Goal: Task Accomplishment & Management: Manage account settings

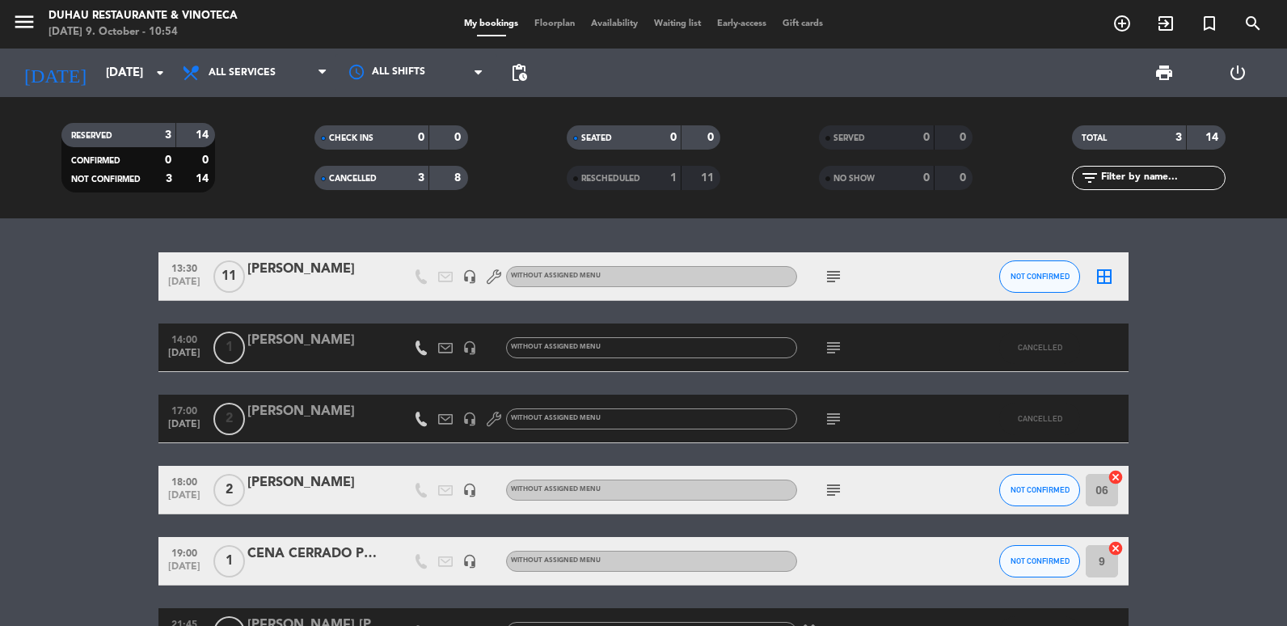
scroll to position [112, 0]
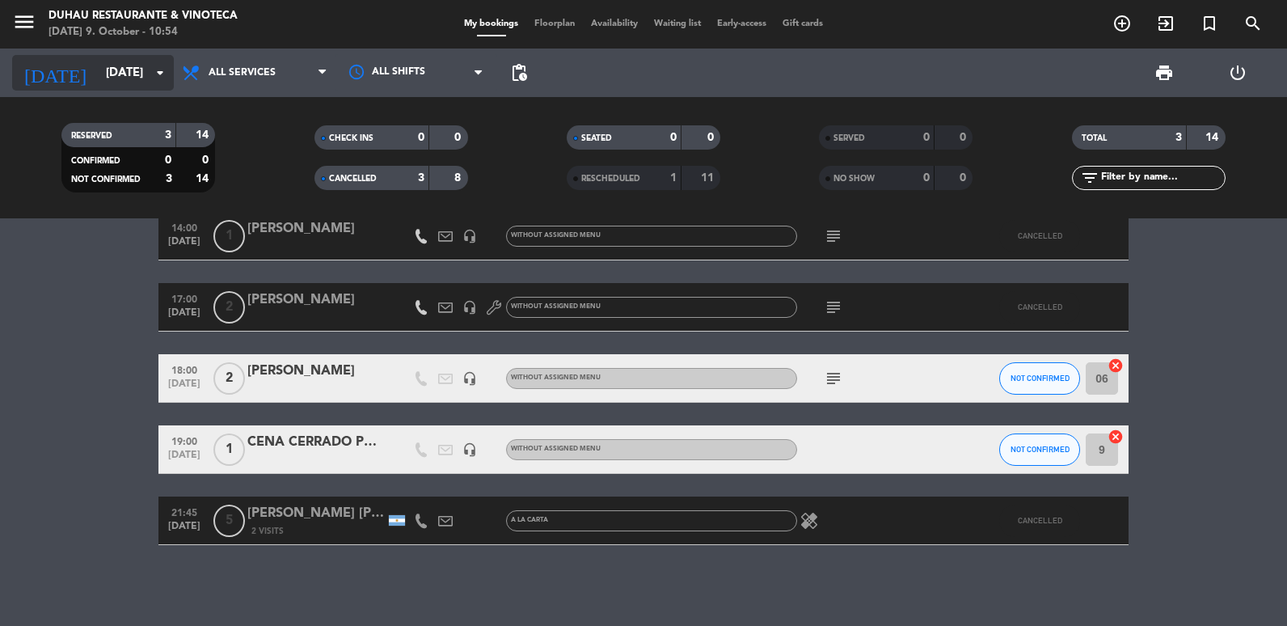
click at [133, 75] on input "[DATE]" at bounding box center [175, 73] width 155 height 30
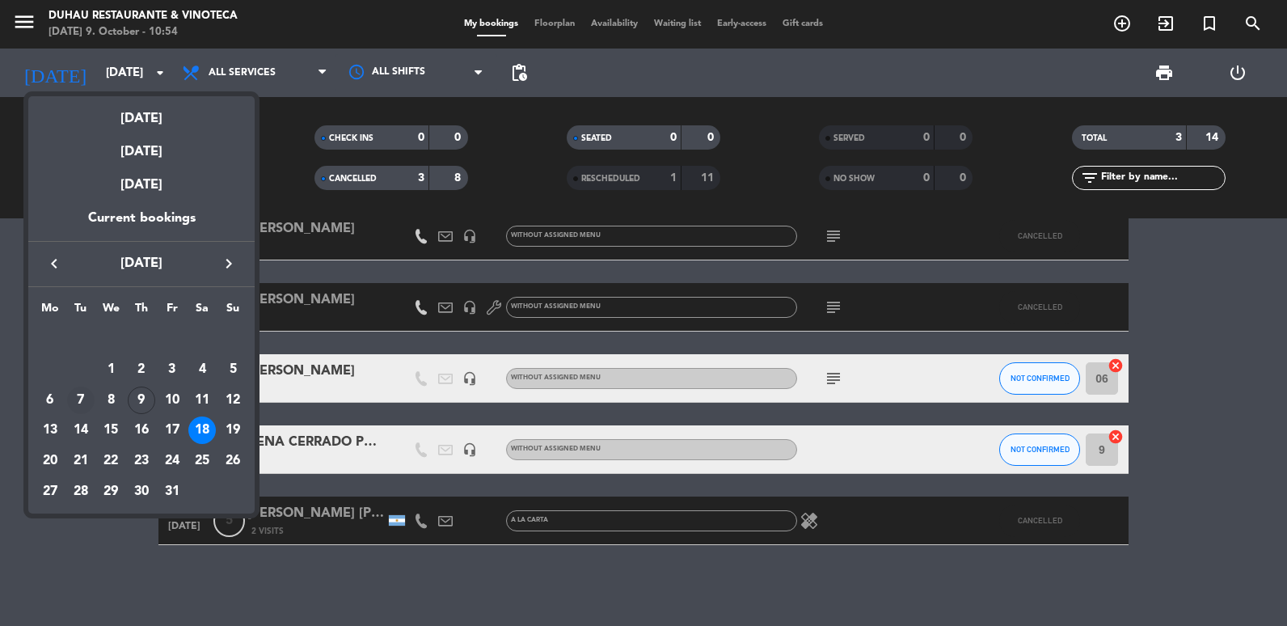
click at [85, 399] on div "7" at bounding box center [80, 399] width 27 height 27
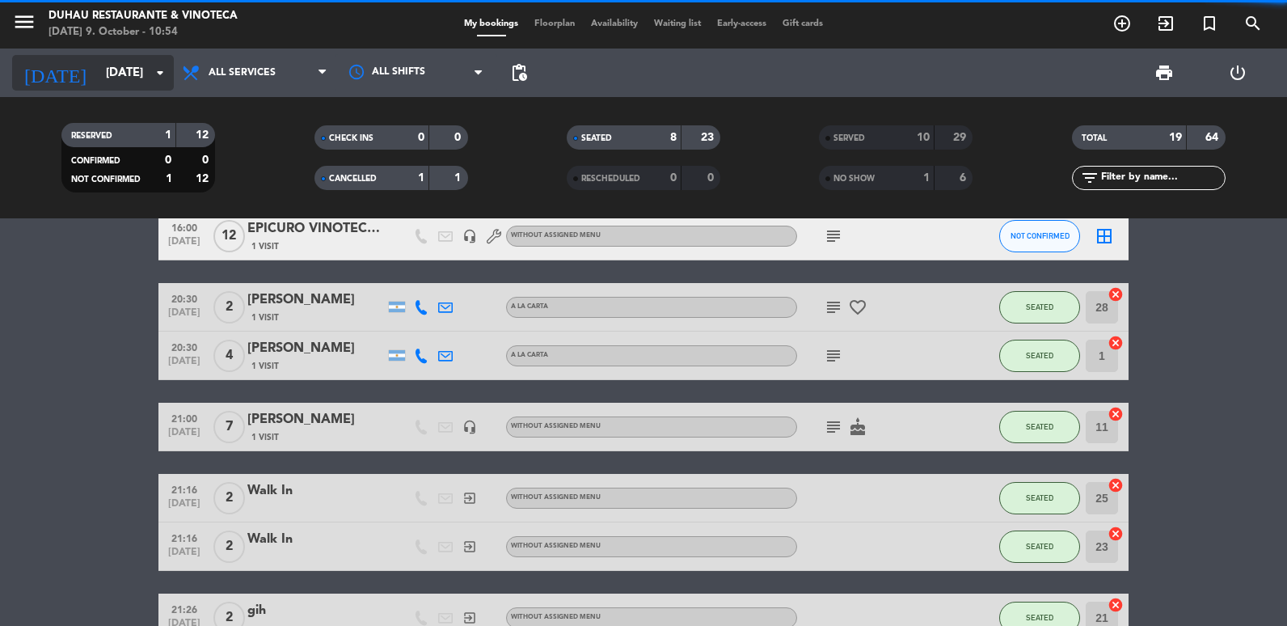
click at [105, 70] on input "[DATE]" at bounding box center [175, 73] width 155 height 30
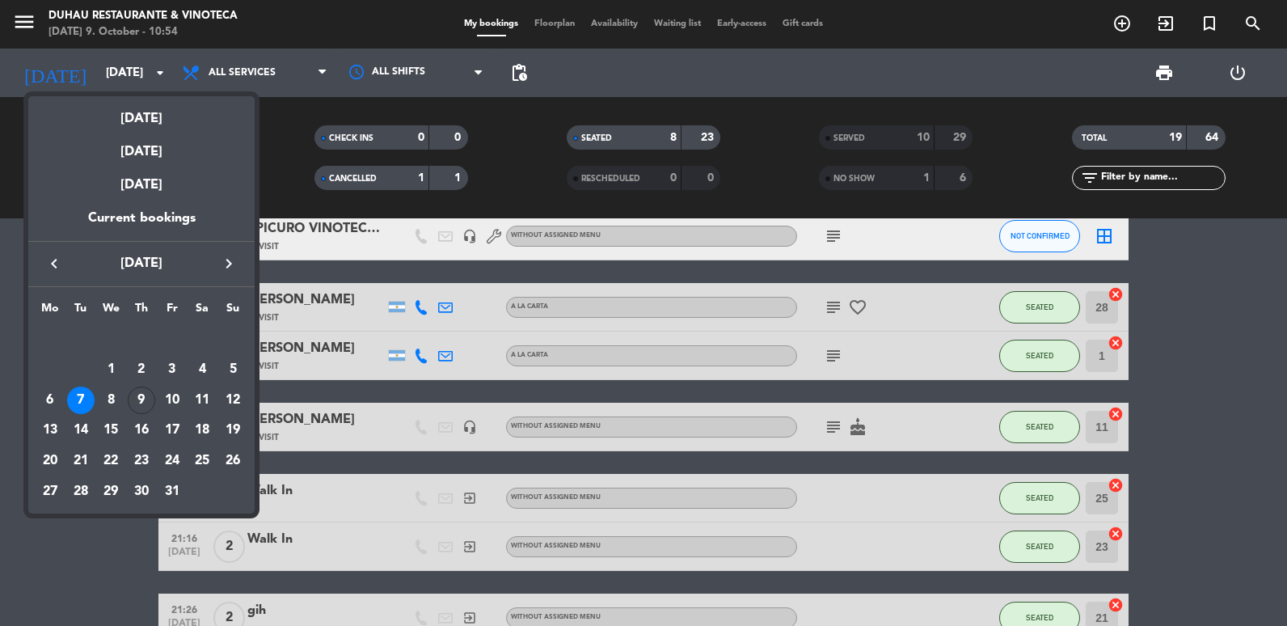
drag, startPoint x: 57, startPoint y: 254, endPoint x: 66, endPoint y: 281, distance: 28.1
click at [57, 253] on button "keyboard_arrow_left" at bounding box center [54, 263] width 29 height 21
click at [220, 374] on div "7" at bounding box center [232, 369] width 27 height 27
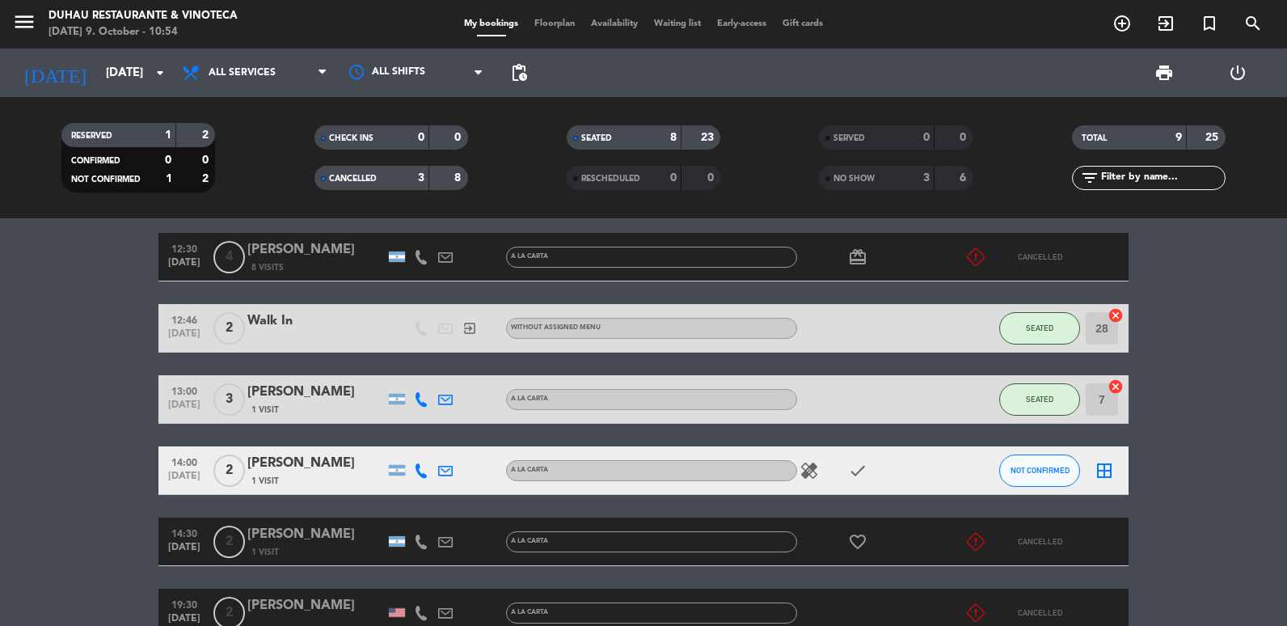
scroll to position [0, 0]
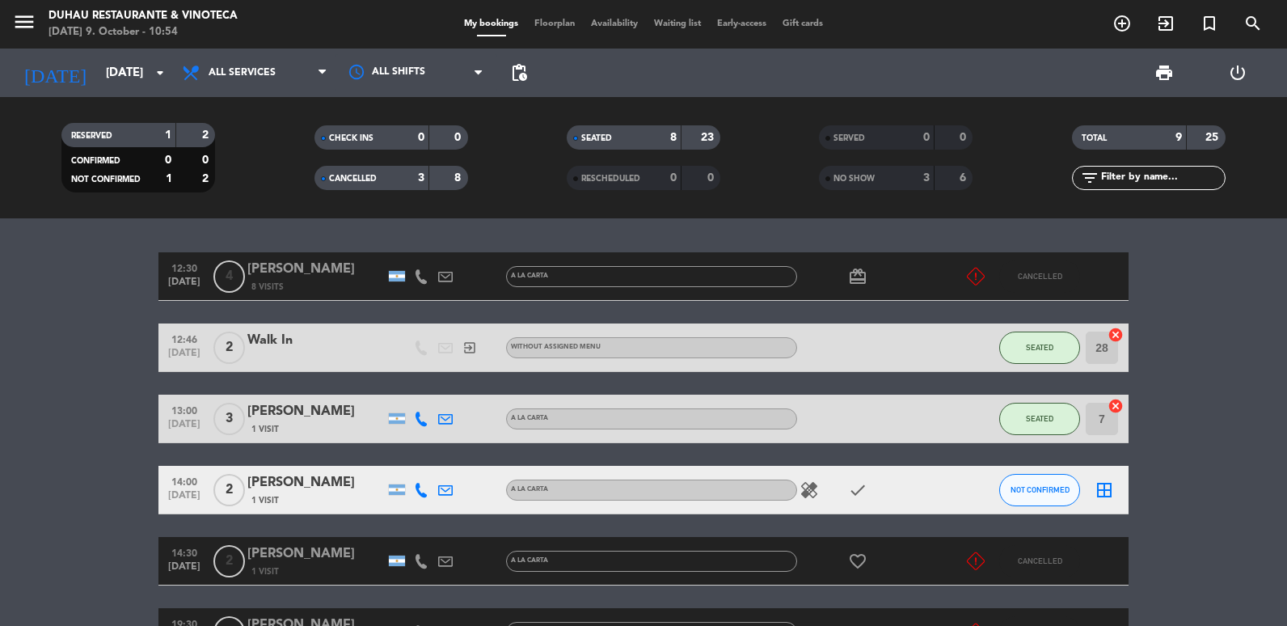
click at [262, 99] on div "RESERVED 1 2 CONFIRMED 0 0 NOT CONFIRMED 1 2 CHECK INS 0 0 CANCELLED 3 8 SEATED…" at bounding box center [643, 157] width 1287 height 121
drag, startPoint x: 268, startPoint y: 73, endPoint x: 268, endPoint y: 108, distance: 35.6
click at [268, 81] on span "All services" at bounding box center [255, 73] width 162 height 36
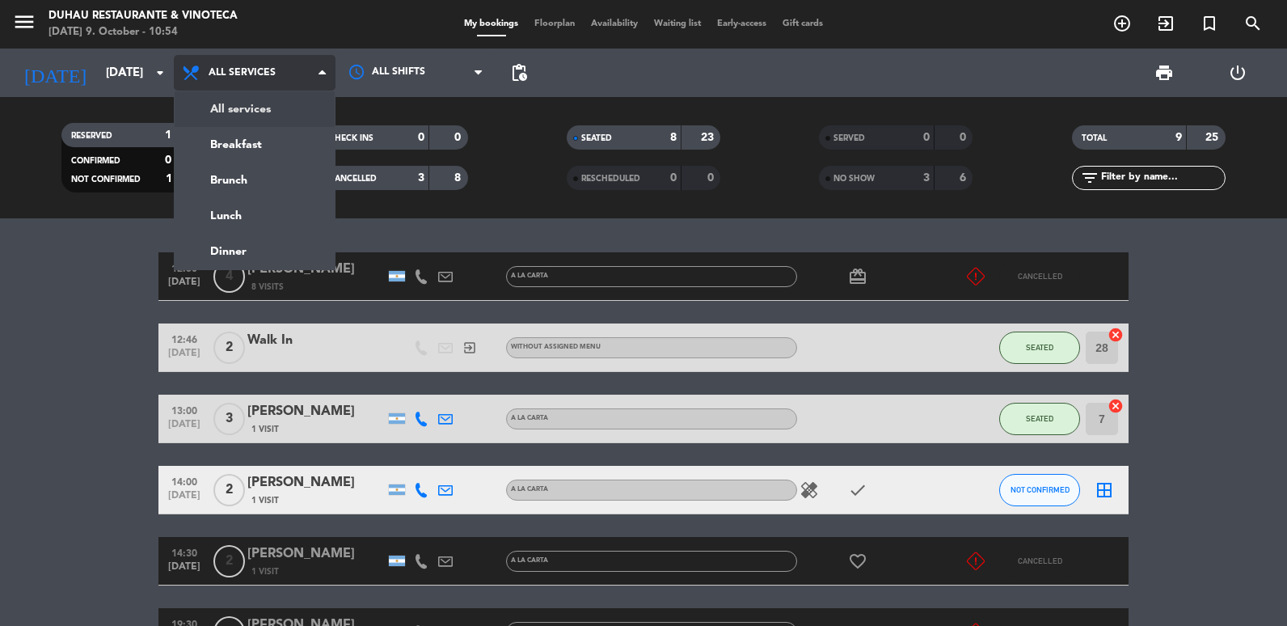
click at [268, 112] on div "menu Duhau Restaurante & Vinoteca [DATE] 9. October - 10:54 My bookings Floorpl…" at bounding box center [643, 109] width 1287 height 218
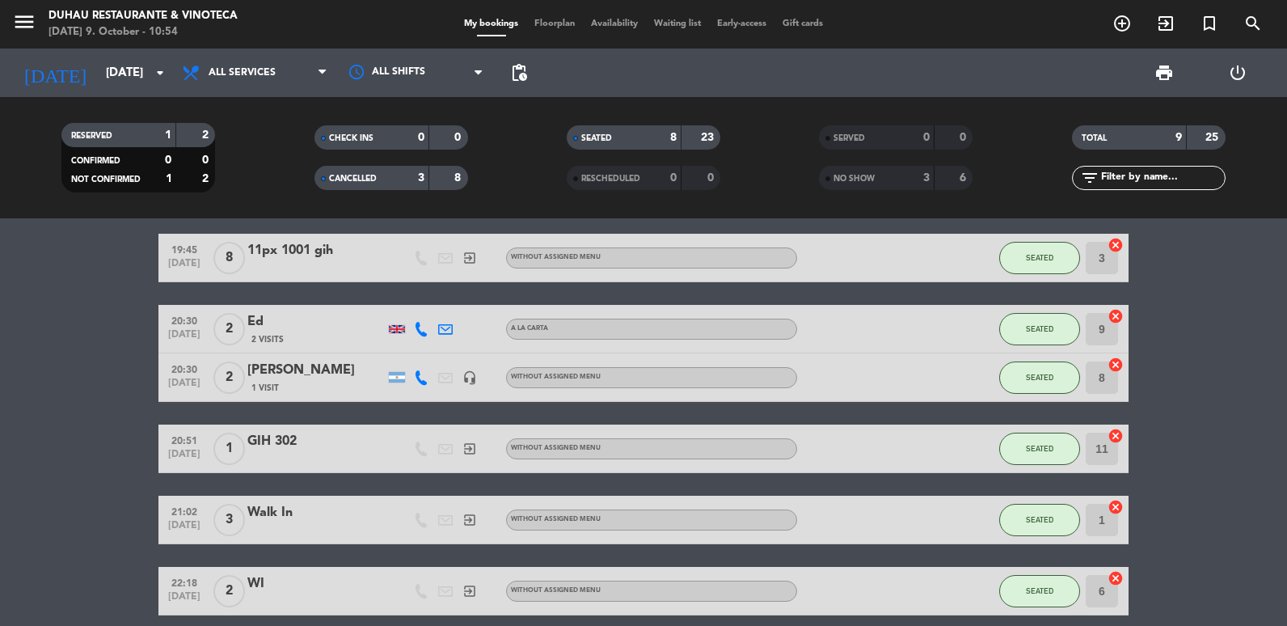
scroll to position [485, 0]
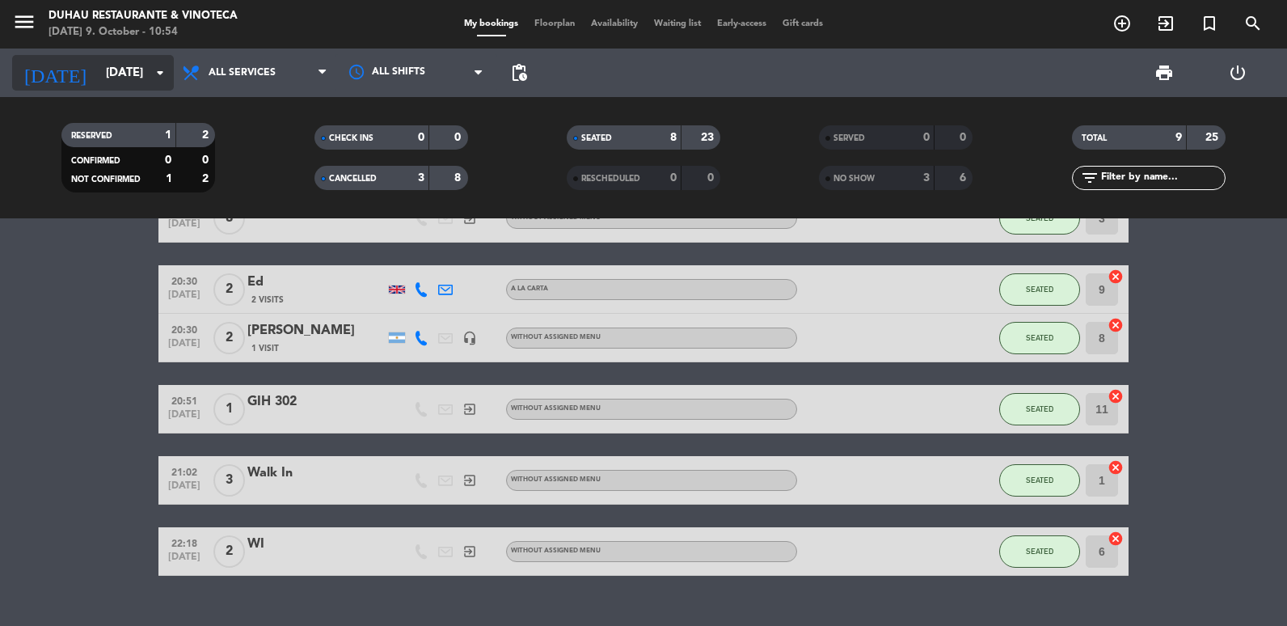
click at [125, 68] on input "[DATE]" at bounding box center [175, 73] width 155 height 30
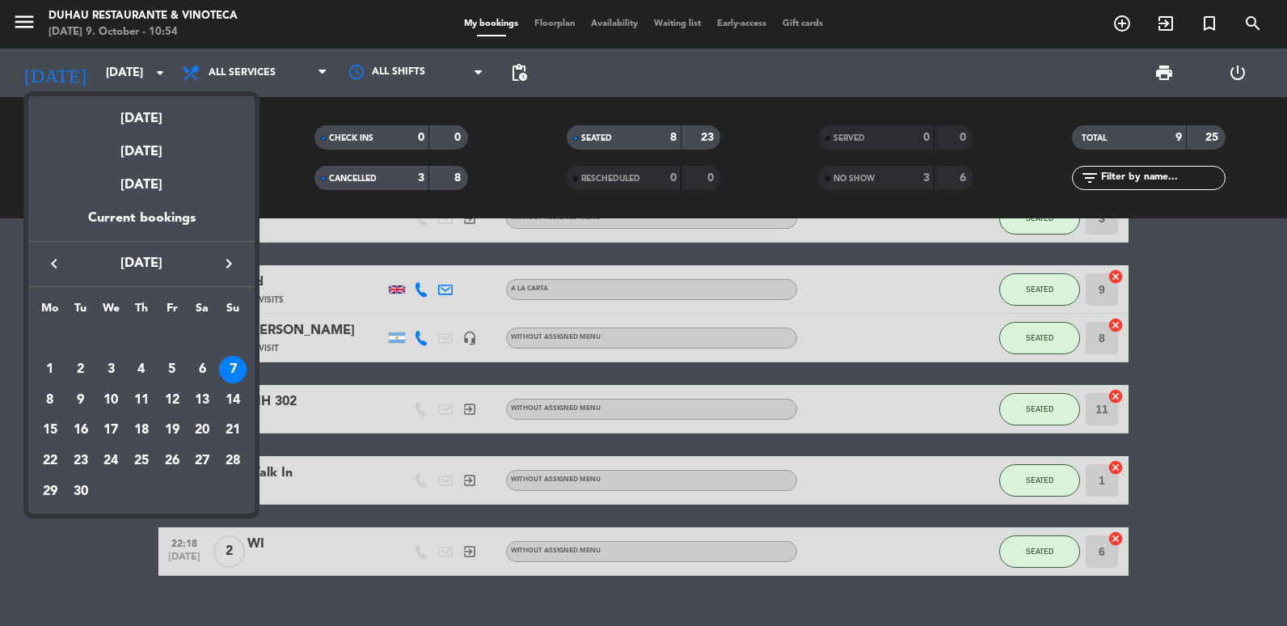
click at [223, 259] on icon "keyboard_arrow_right" at bounding box center [228, 263] width 19 height 19
click at [141, 404] on div "9" at bounding box center [141, 399] width 27 height 27
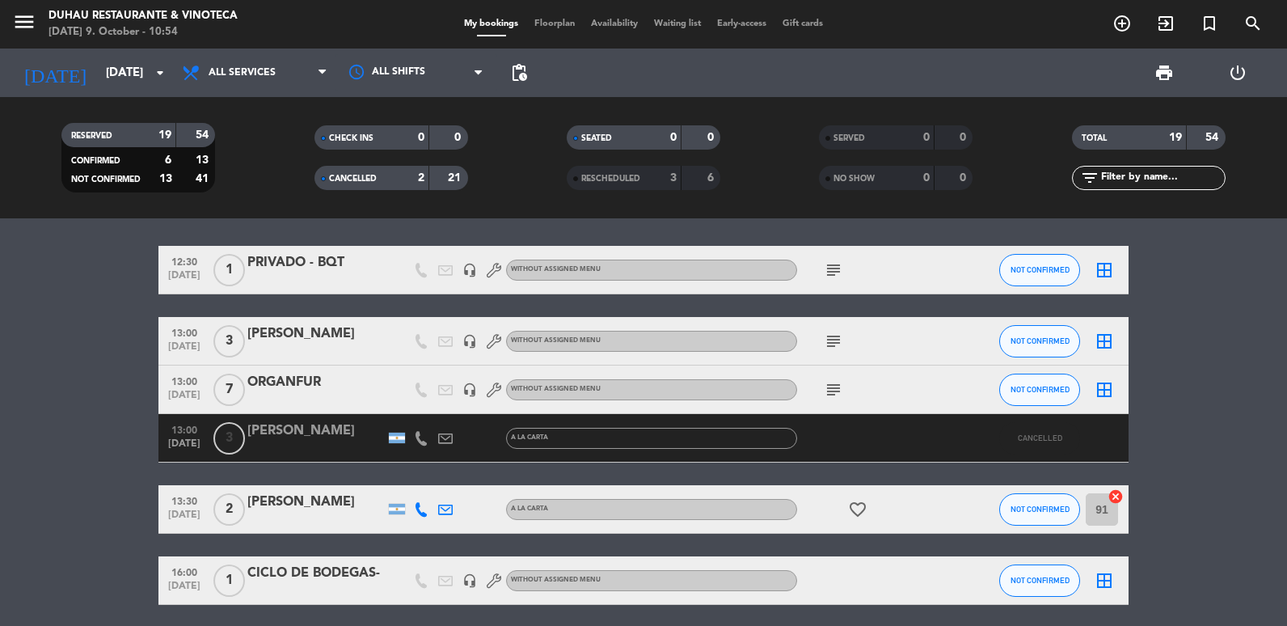
scroll to position [0, 0]
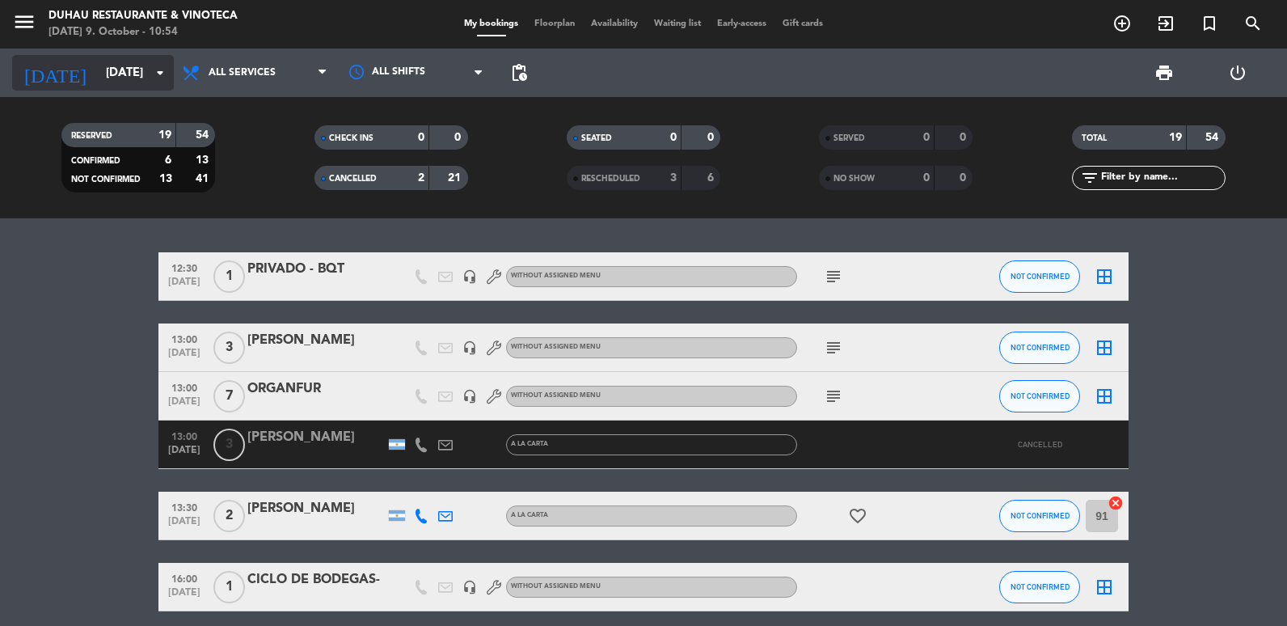
click at [105, 66] on input "[DATE]" at bounding box center [175, 73] width 155 height 30
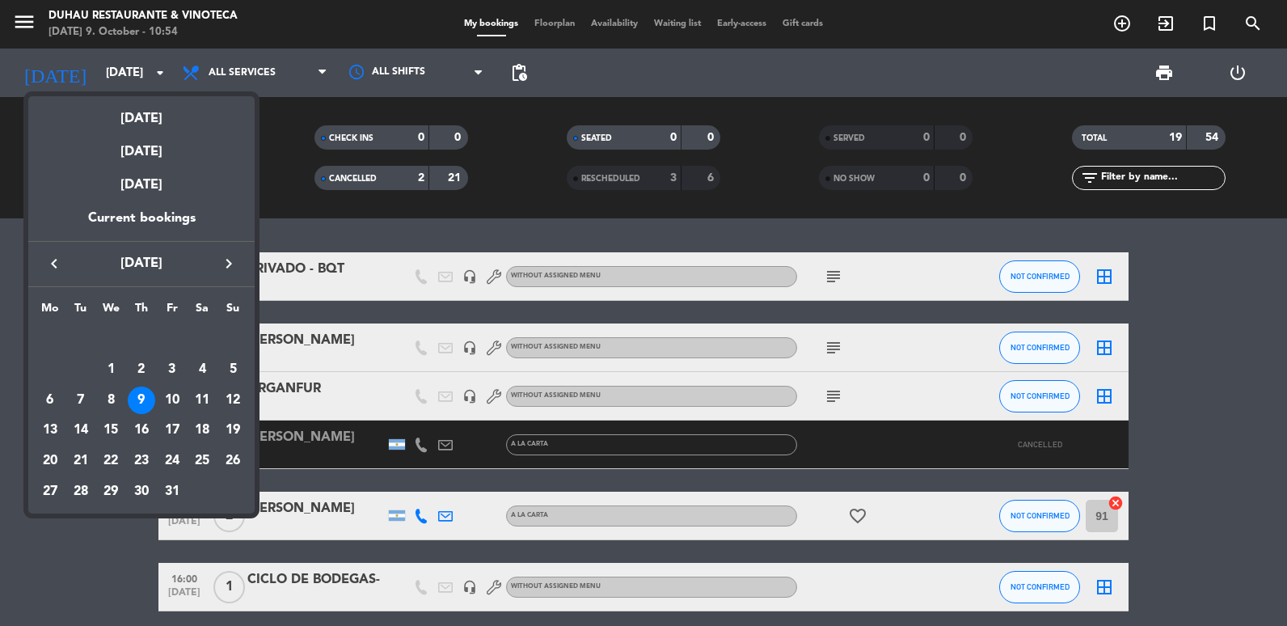
click at [55, 259] on icon "keyboard_arrow_left" at bounding box center [53, 263] width 19 height 19
click at [132, 401] on div "11" at bounding box center [141, 399] width 27 height 27
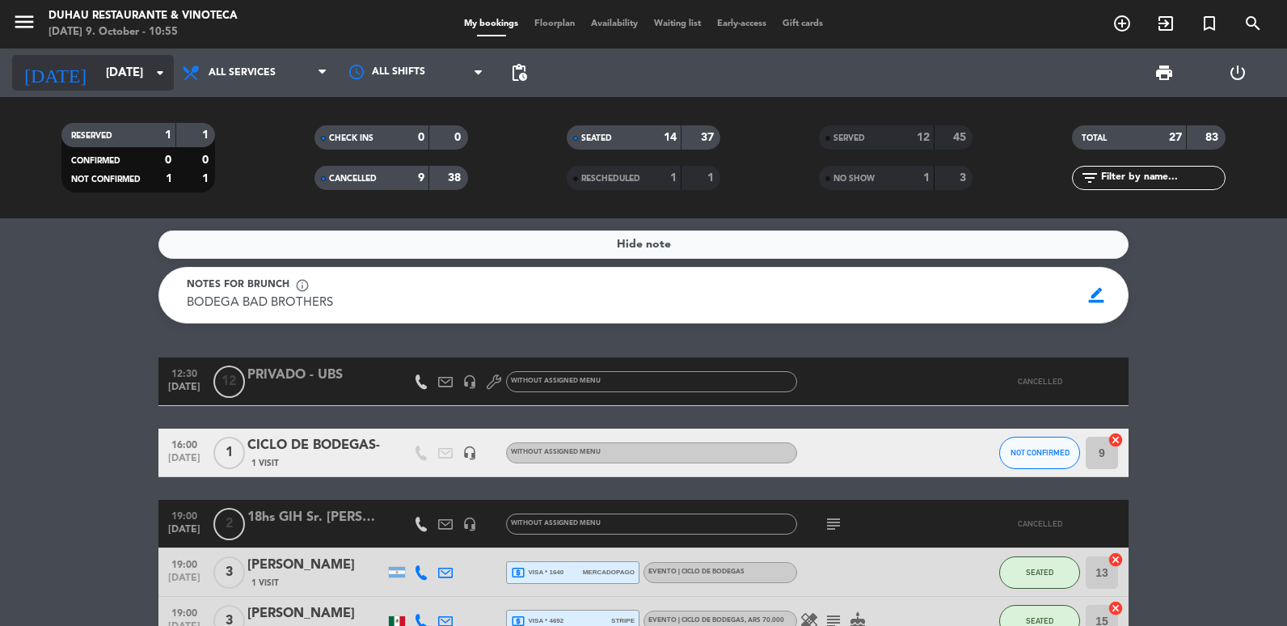
click at [113, 76] on input "[DATE]" at bounding box center [175, 73] width 155 height 30
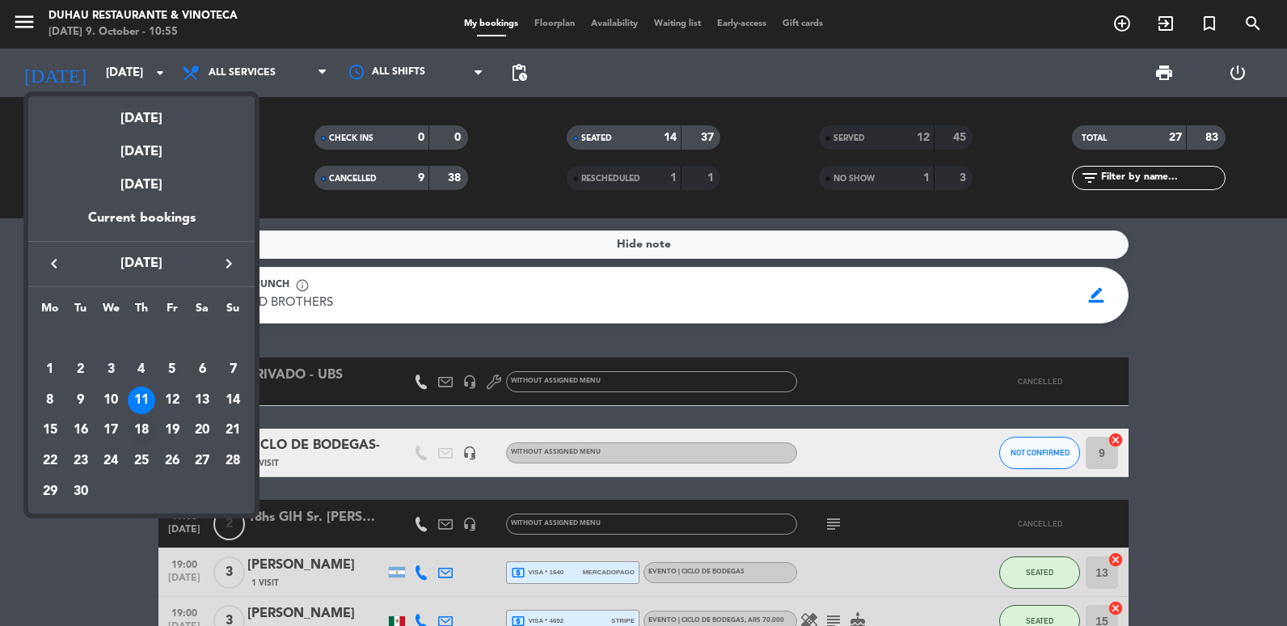
click at [137, 433] on div "18" at bounding box center [141, 429] width 27 height 27
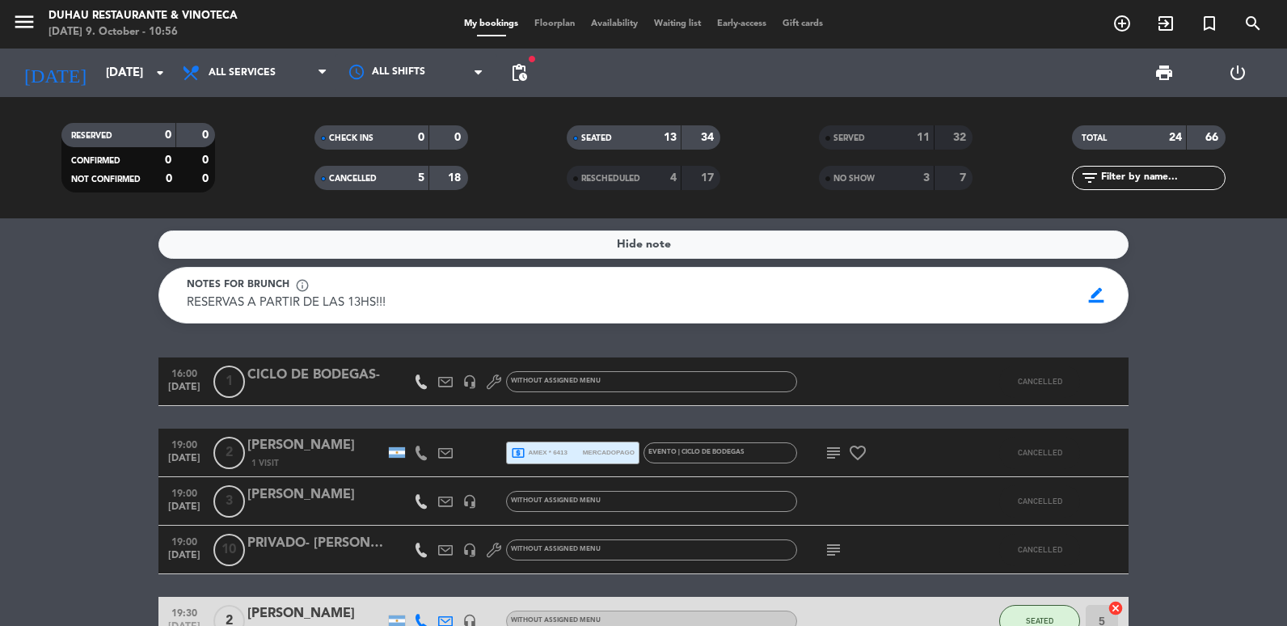
click at [825, 458] on icon "subject" at bounding box center [833, 452] width 19 height 19
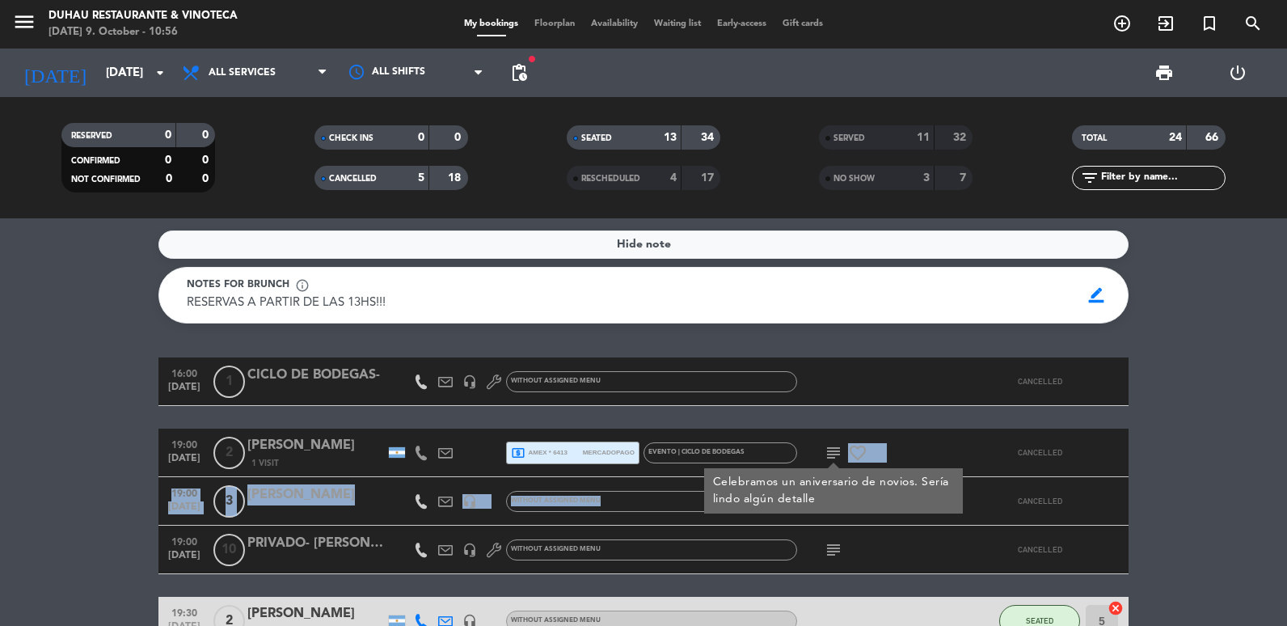
drag, startPoint x: 843, startPoint y: 499, endPoint x: 658, endPoint y: 481, distance: 186.0
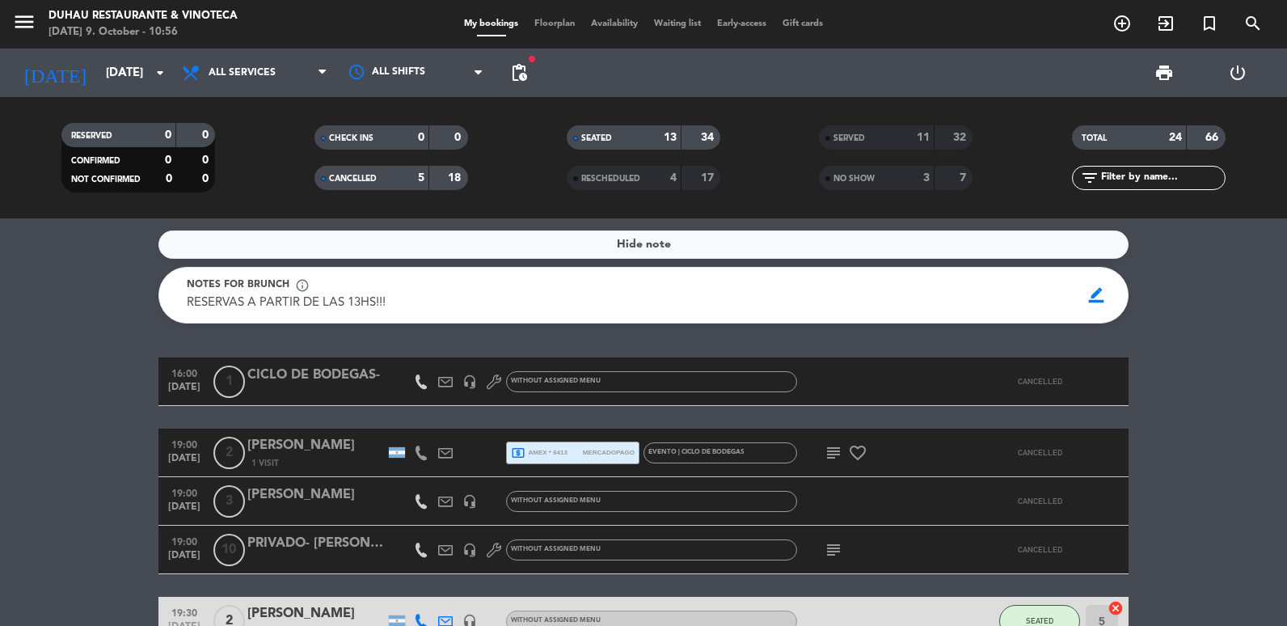
click at [0, 354] on html "close × Duhau Restaurante & Vinoteca × chrome_reader_mode List of Reservations …" at bounding box center [643, 313] width 1287 height 626
click at [0, 390] on html "close × Duhau Restaurante & Vinoteca × chrome_reader_mode List of Reservations …" at bounding box center [643, 313] width 1287 height 626
click at [447, 461] on div at bounding box center [445, 452] width 24 height 48
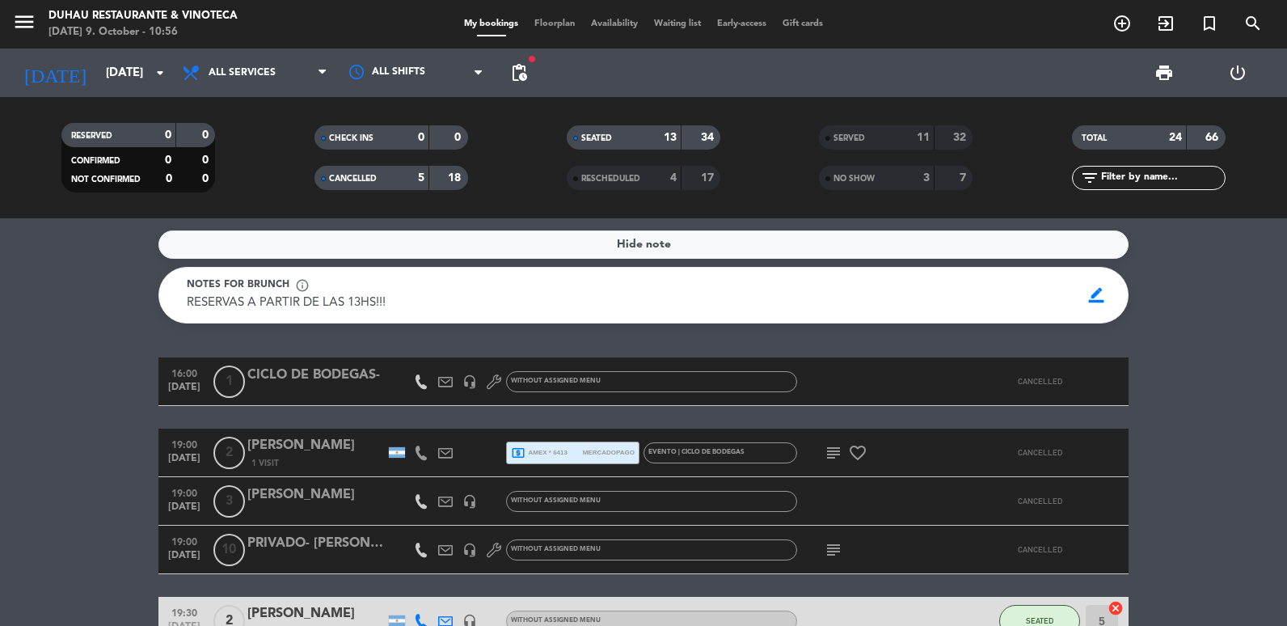
click at [445, 455] on icon at bounding box center [445, 452] width 15 height 15
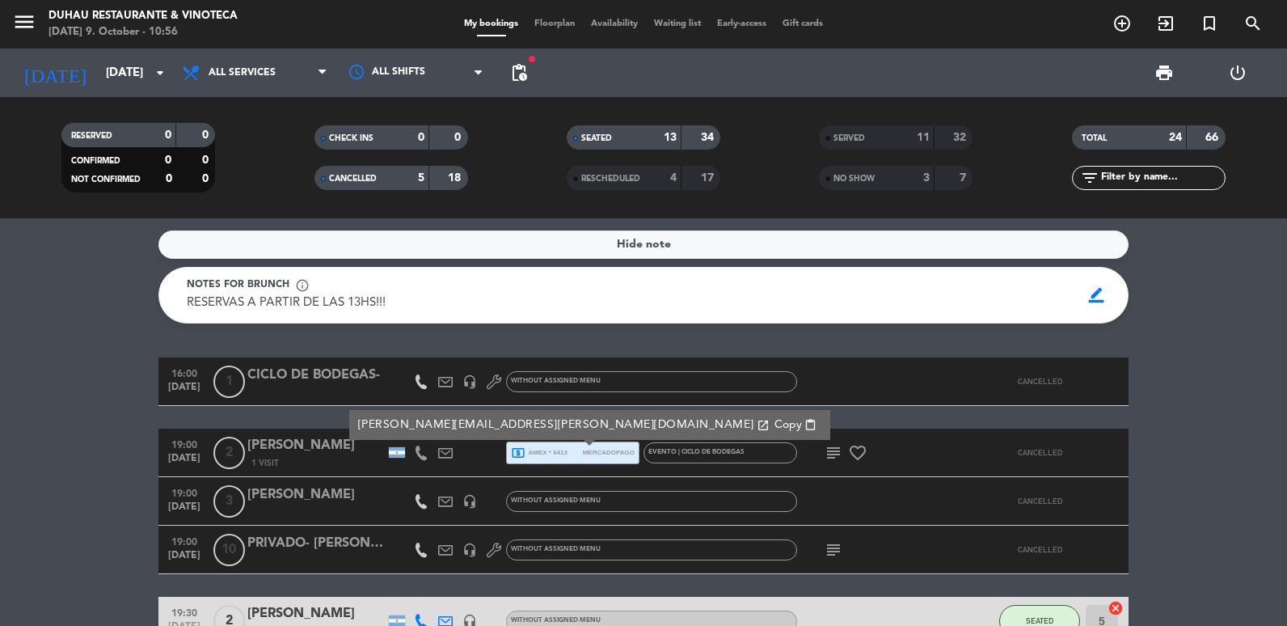
click at [445, 455] on icon at bounding box center [445, 452] width 15 height 15
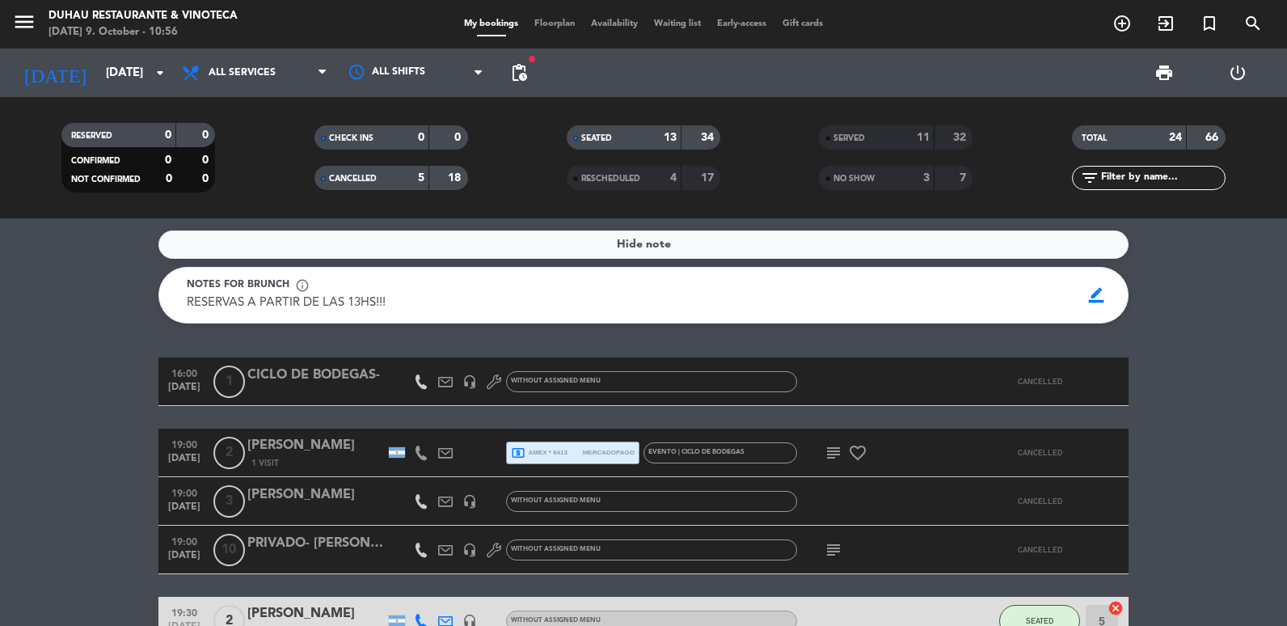
click at [445, 455] on icon at bounding box center [445, 452] width 15 height 15
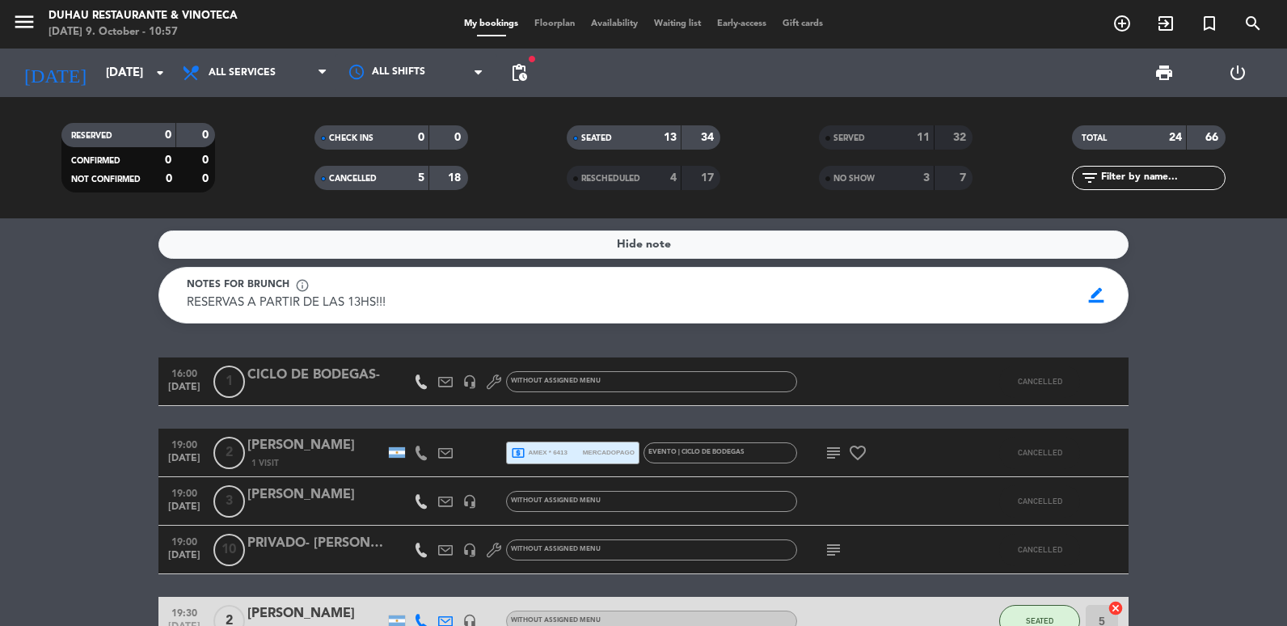
click at [147, 74] on input "[DATE]" at bounding box center [175, 73] width 155 height 30
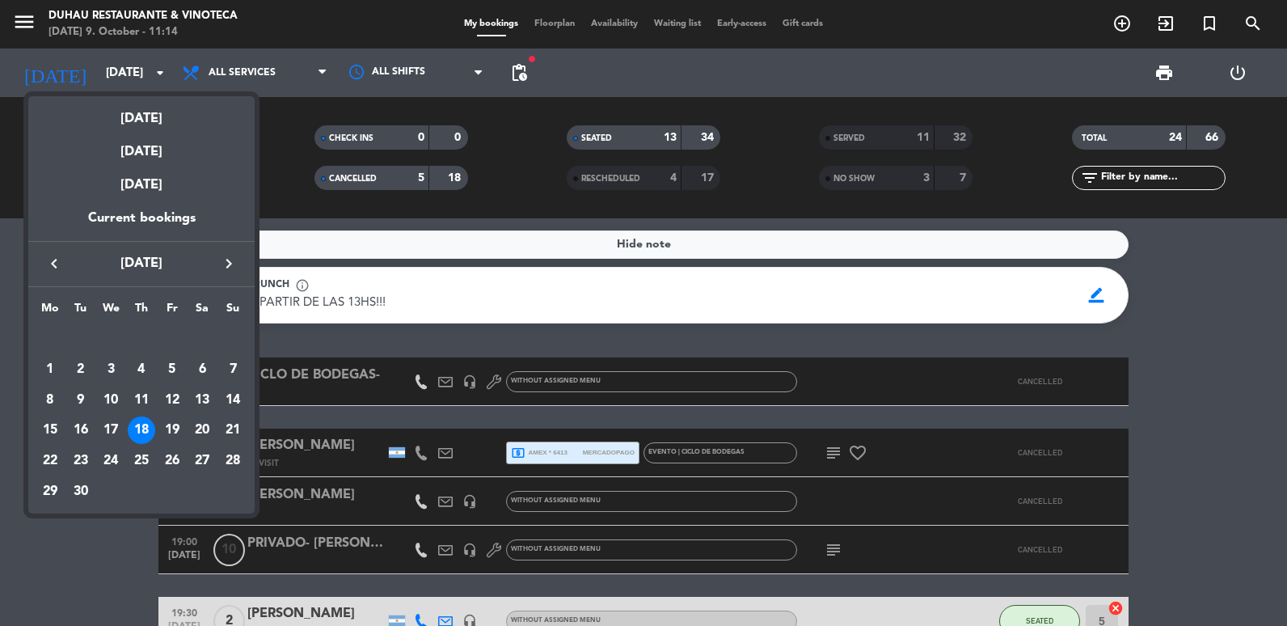
click at [233, 264] on icon "keyboard_arrow_right" at bounding box center [228, 263] width 19 height 19
click at [235, 426] on div "19" at bounding box center [232, 429] width 27 height 27
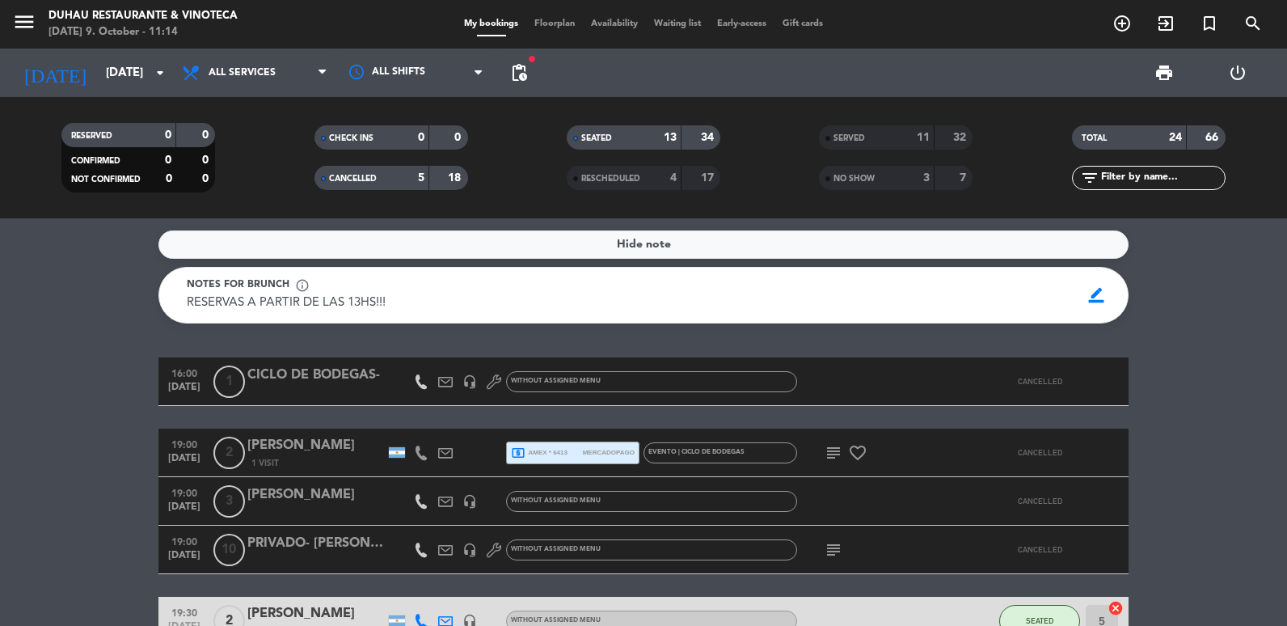
type input "[DATE]"
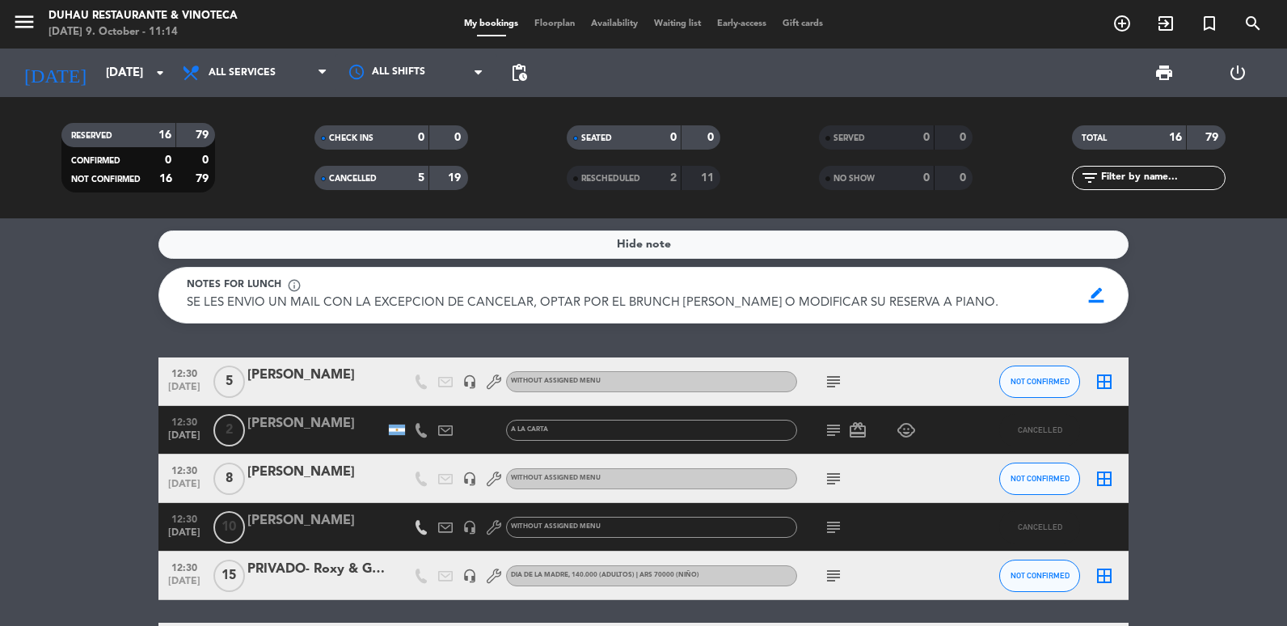
click at [377, 175] on span "CANCELLED" at bounding box center [353, 179] width 48 height 8
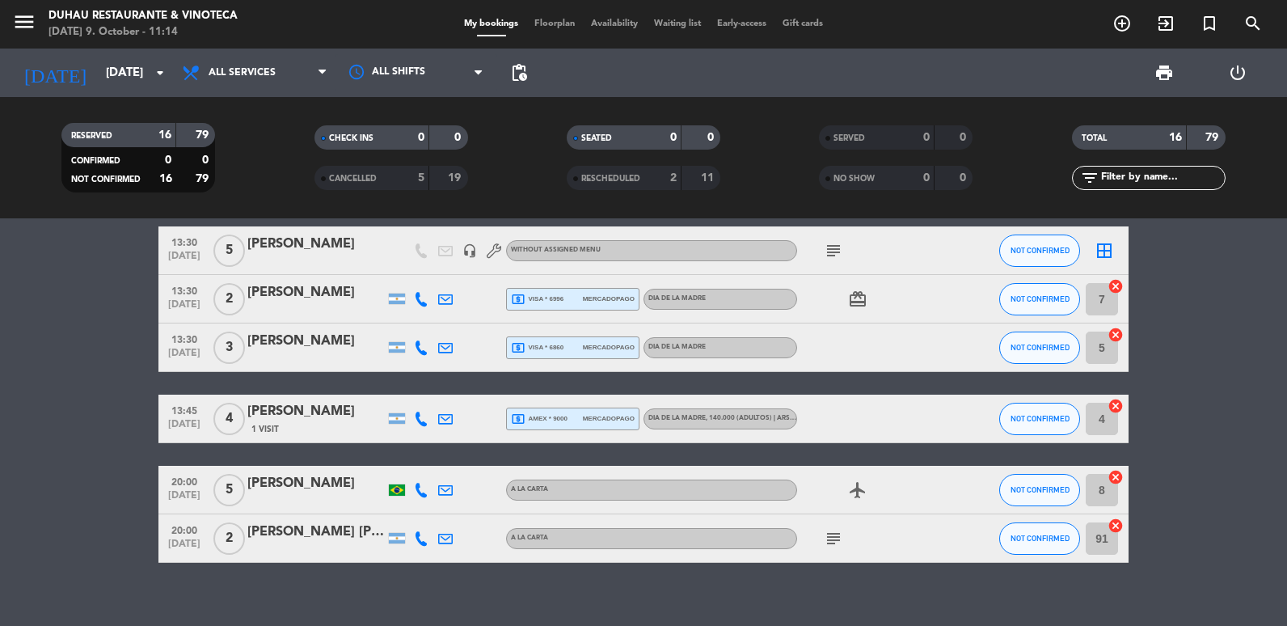
scroll to position [702, 0]
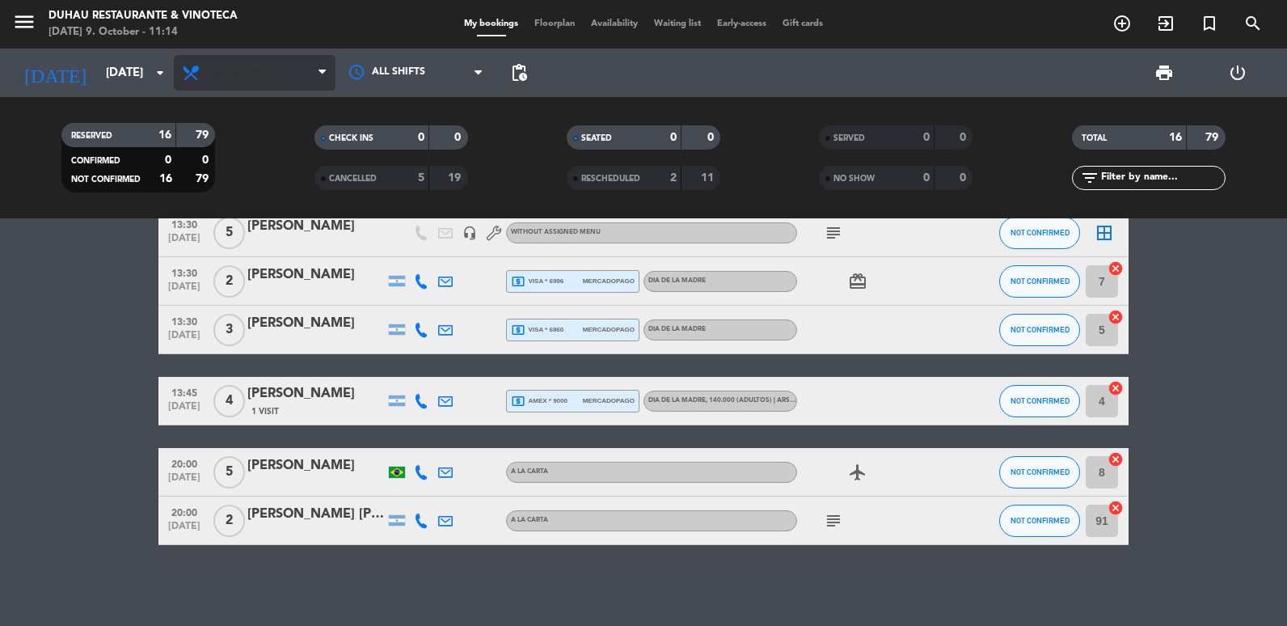
click at [226, 78] on span "All services" at bounding box center [242, 72] width 67 height 11
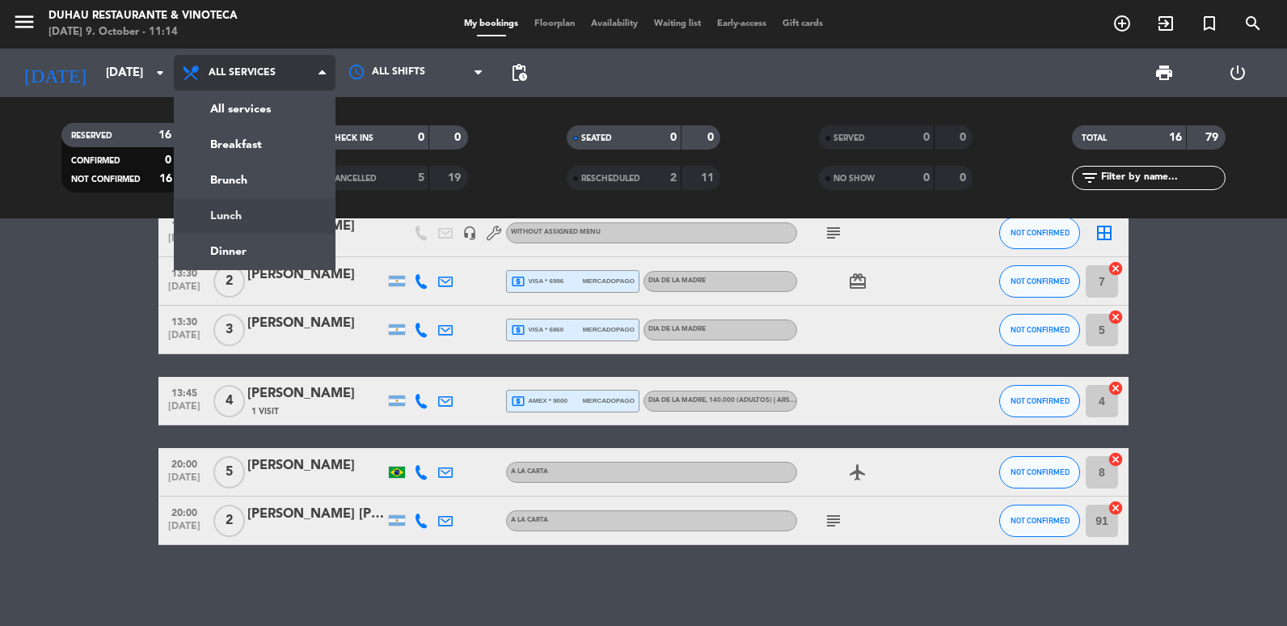
click at [239, 219] on ng-component "menu Duhau Restaurante & Vinoteca [DATE] 9. October - 11:14 My bookings Floorpl…" at bounding box center [643, 313] width 1287 height 626
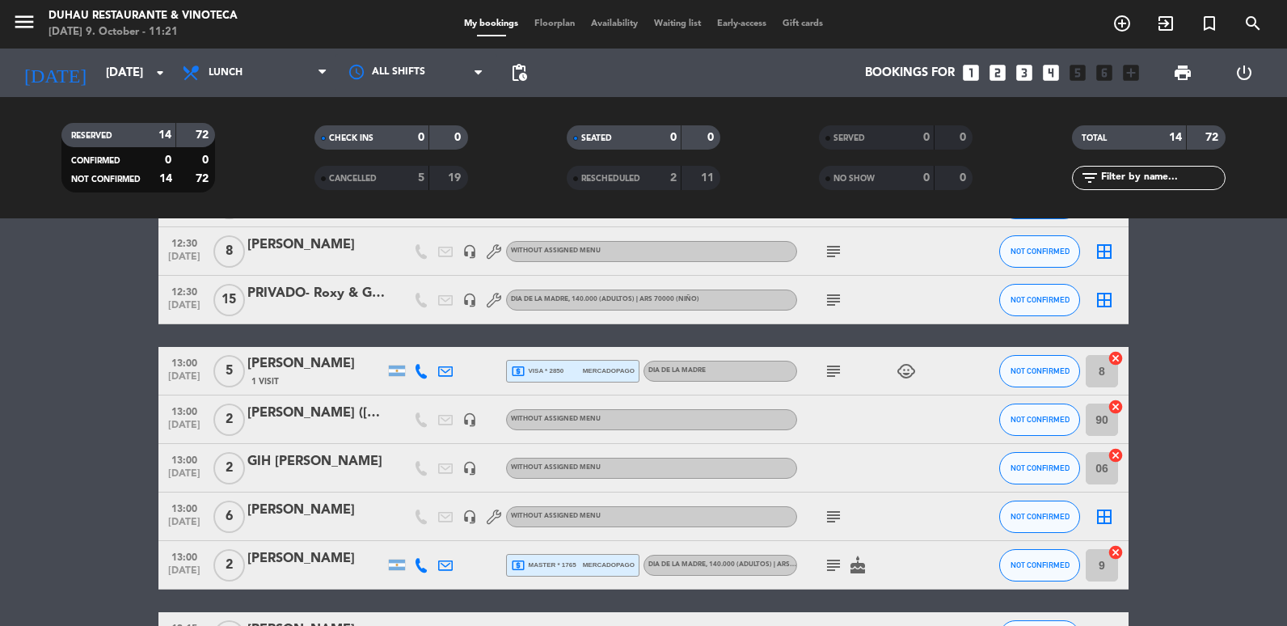
scroll to position [259, 0]
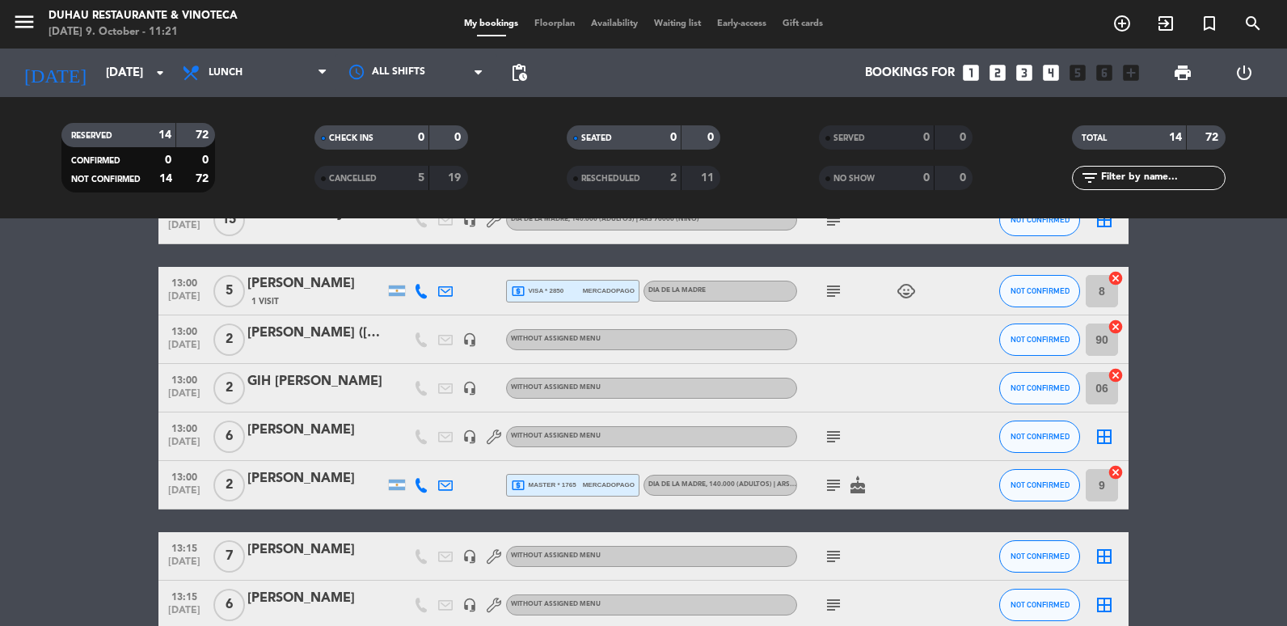
click at [825, 478] on icon "subject" at bounding box center [833, 484] width 19 height 19
click at [834, 487] on icon "subject" at bounding box center [833, 484] width 19 height 19
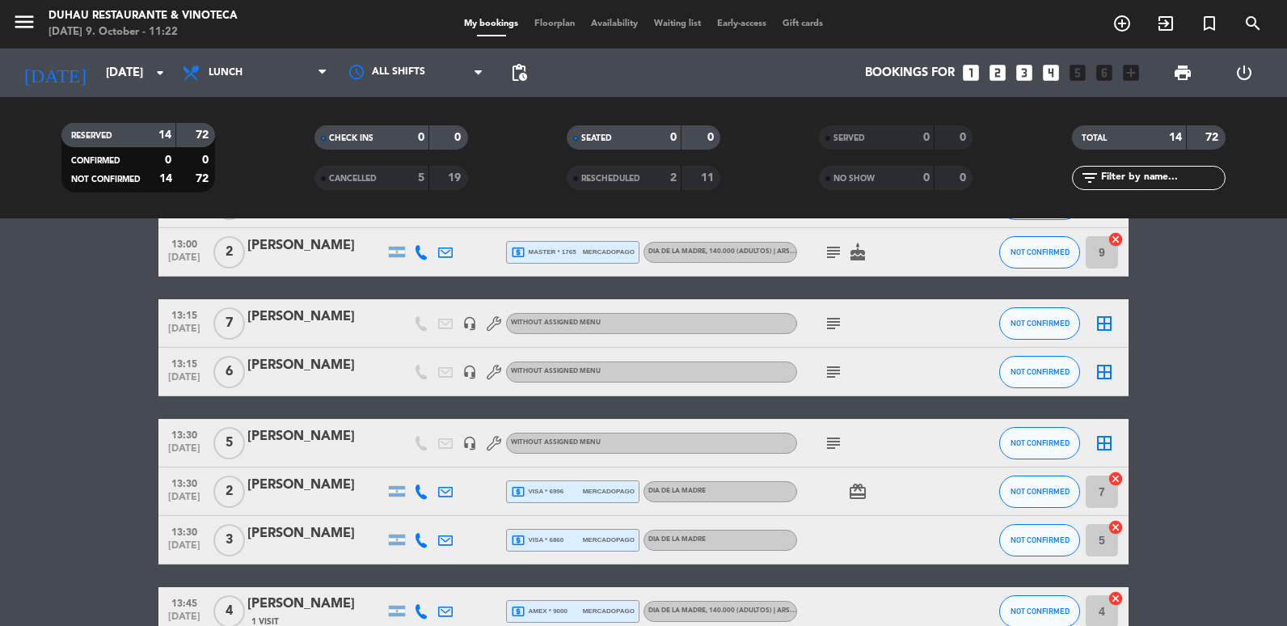
scroll to position [501, 0]
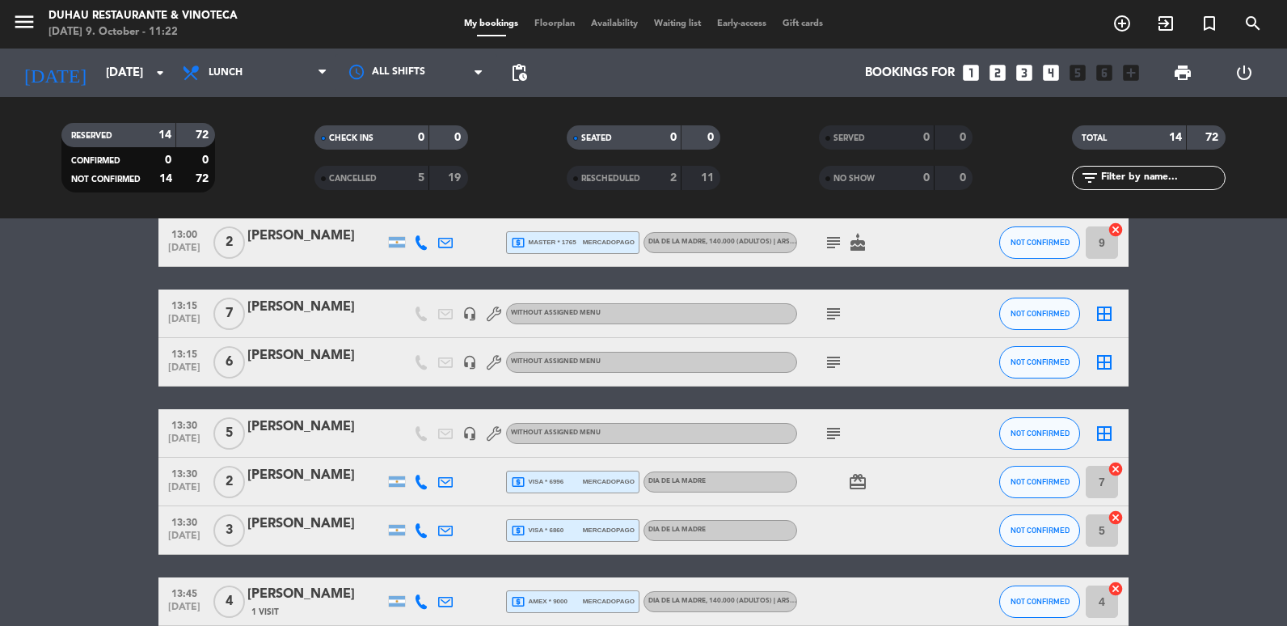
click at [833, 310] on icon "subject" at bounding box center [833, 313] width 19 height 19
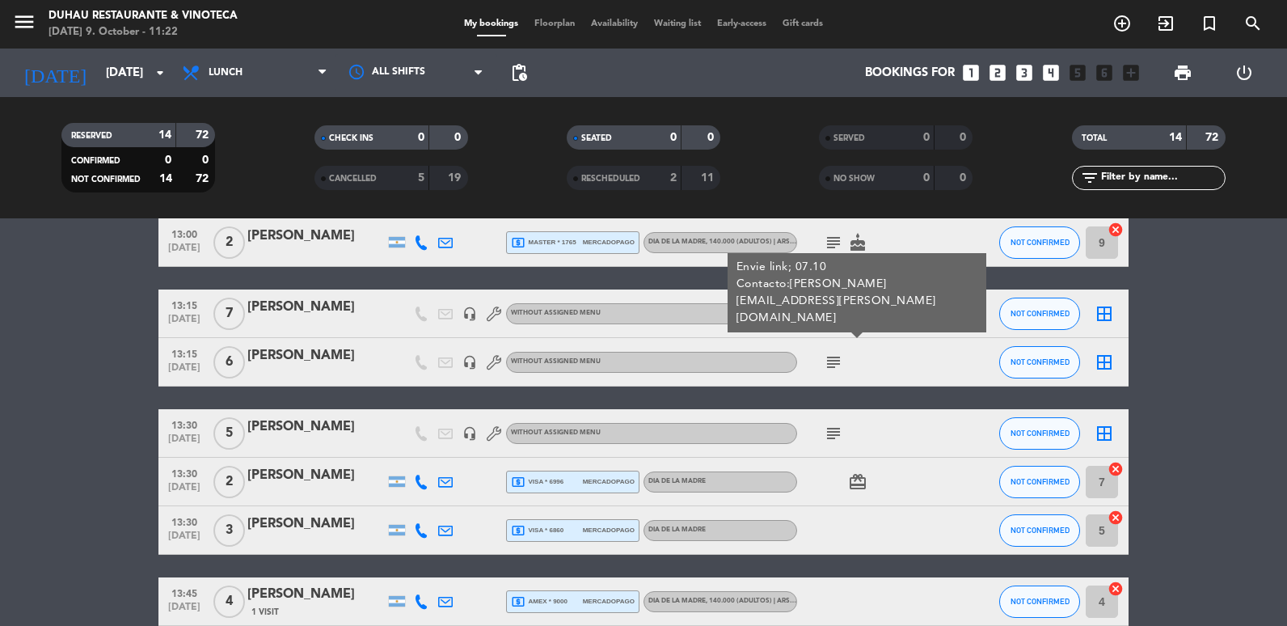
drag, startPoint x: 887, startPoint y: 320, endPoint x: 222, endPoint y: 327, distance: 664.6
click at [222, 327] on div "13:15 [DATE] 7 [PERSON_NAME] headset_mic Without assigned menu subject Envie li…" at bounding box center [643, 313] width 970 height 49
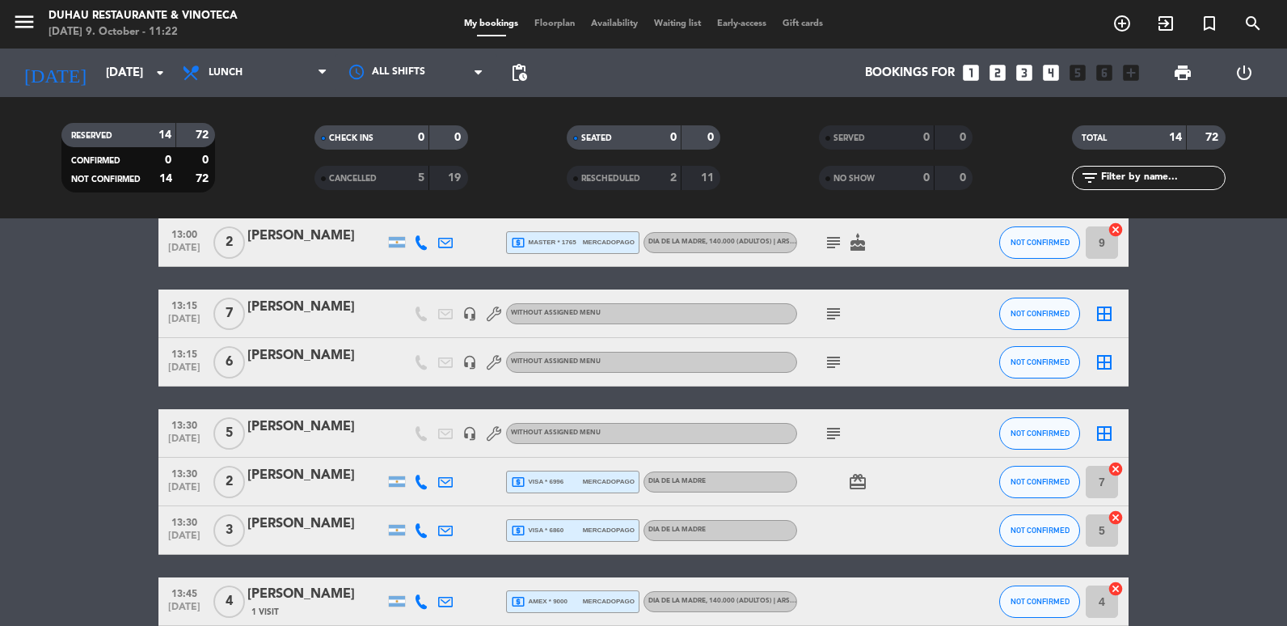
drag, startPoint x: 222, startPoint y: 327, endPoint x: 361, endPoint y: 186, distance: 198.4
click at [361, 186] on div "CANCELLED" at bounding box center [356, 178] width 74 height 19
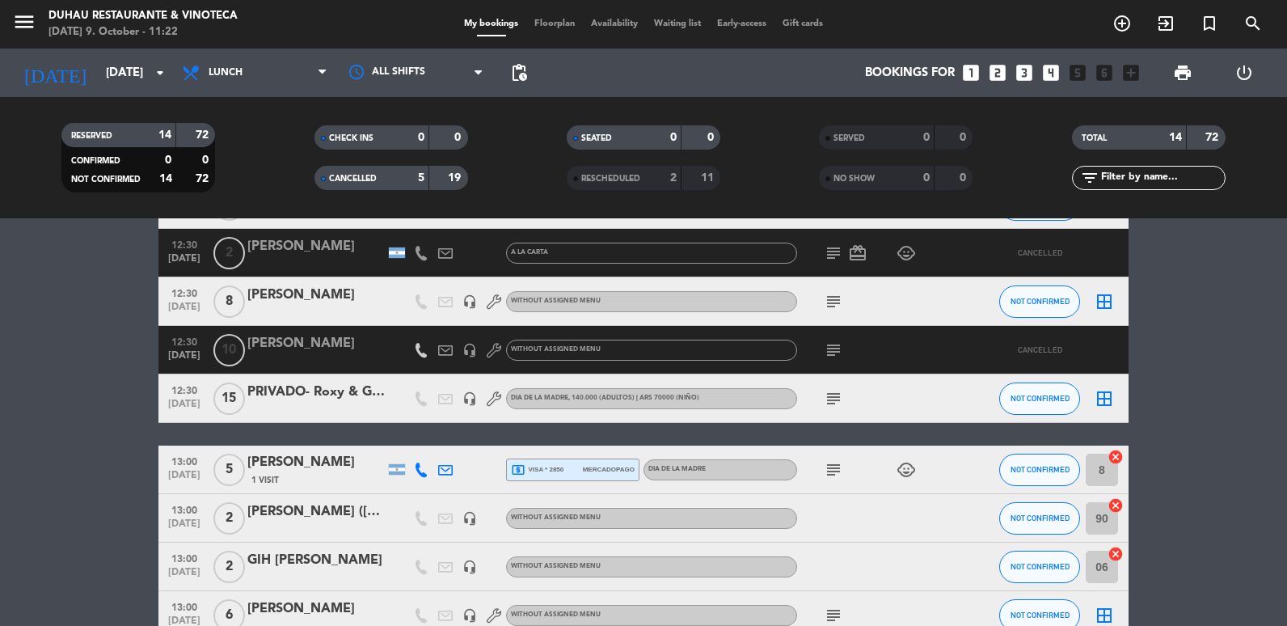
scroll to position [97, 0]
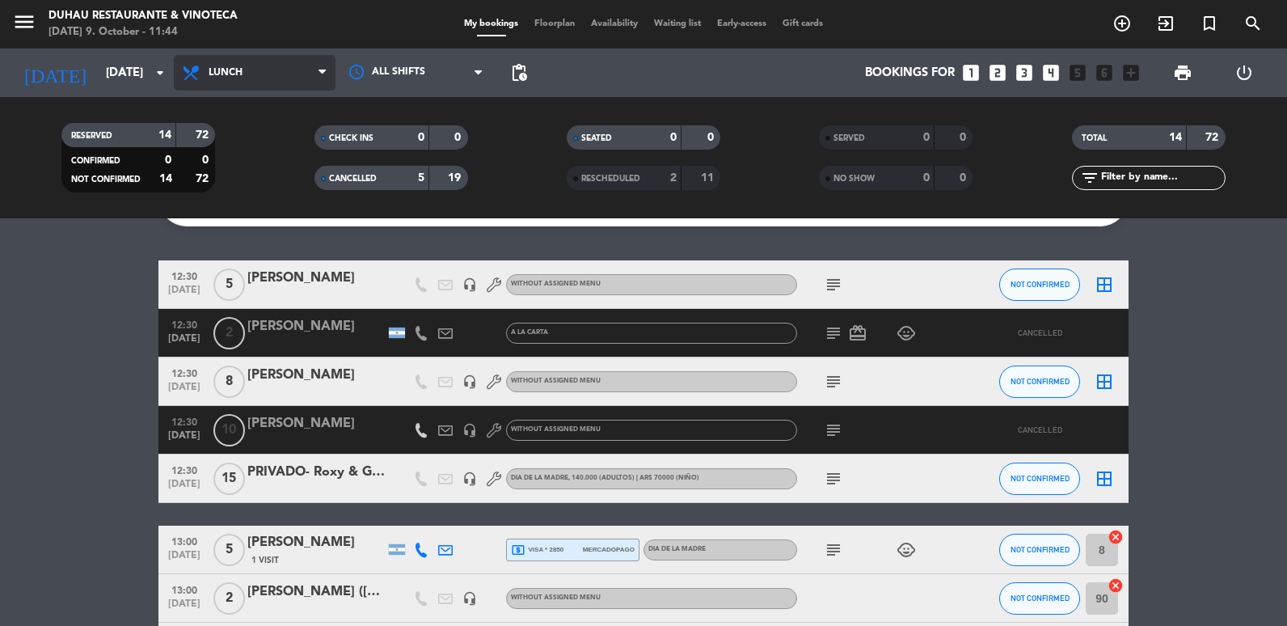
click at [236, 59] on span "Lunch" at bounding box center [255, 73] width 162 height 36
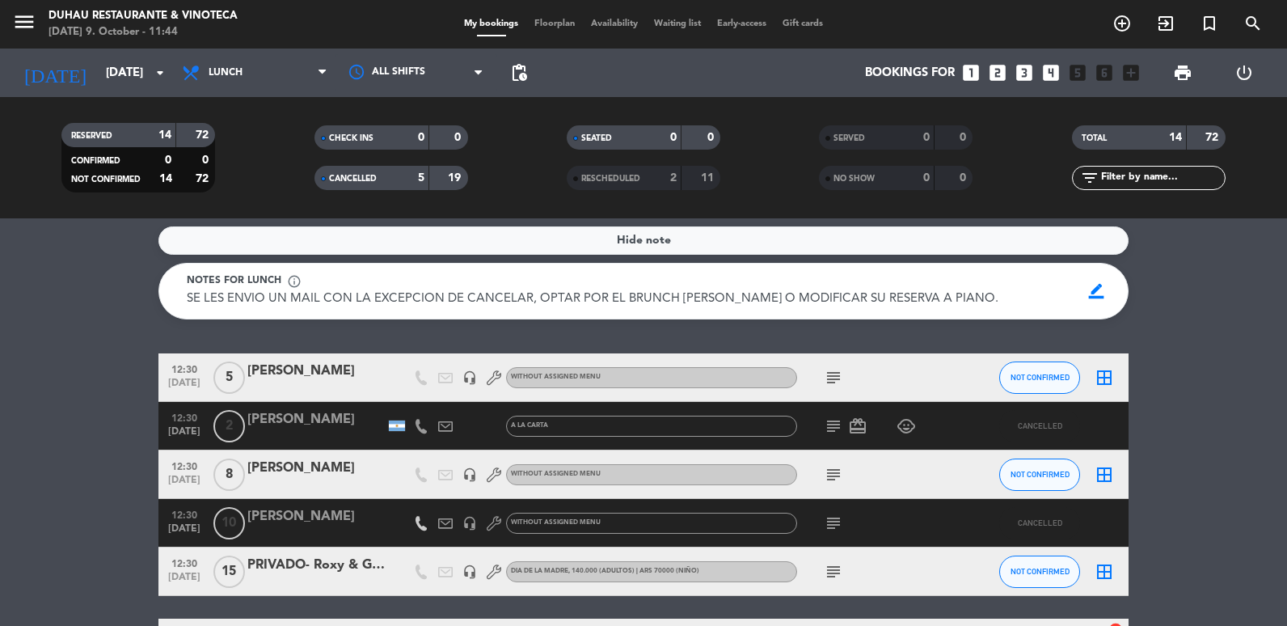
scroll to position [0, 0]
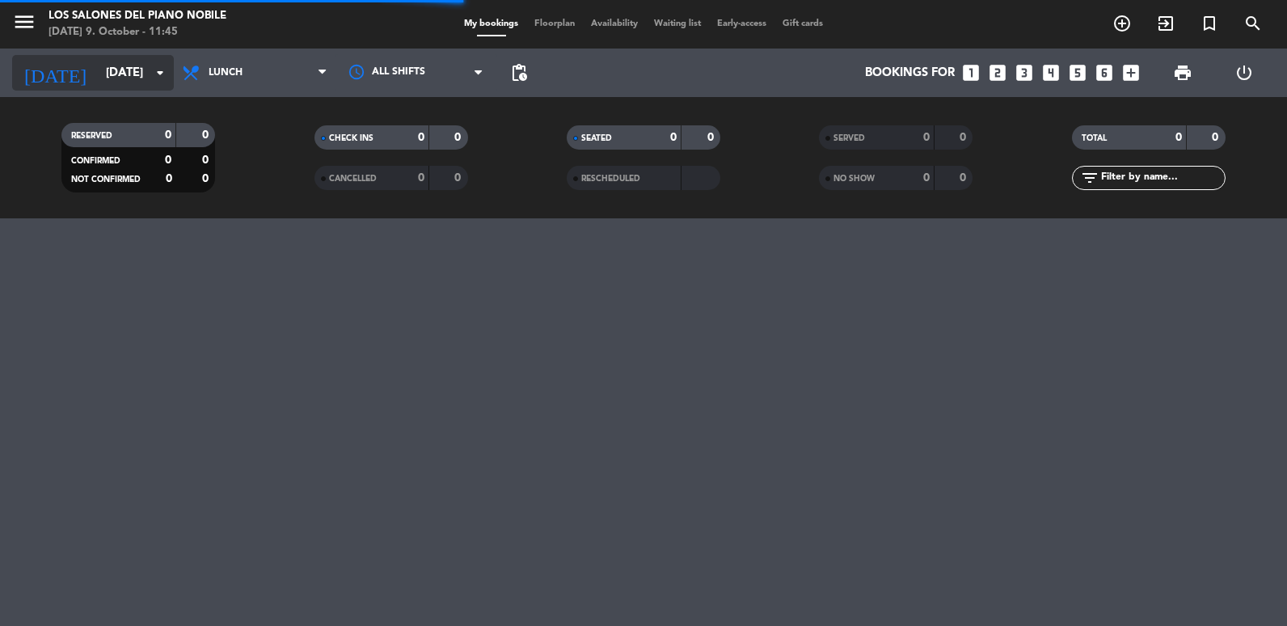
click at [101, 74] on input "[DATE]" at bounding box center [175, 73] width 155 height 30
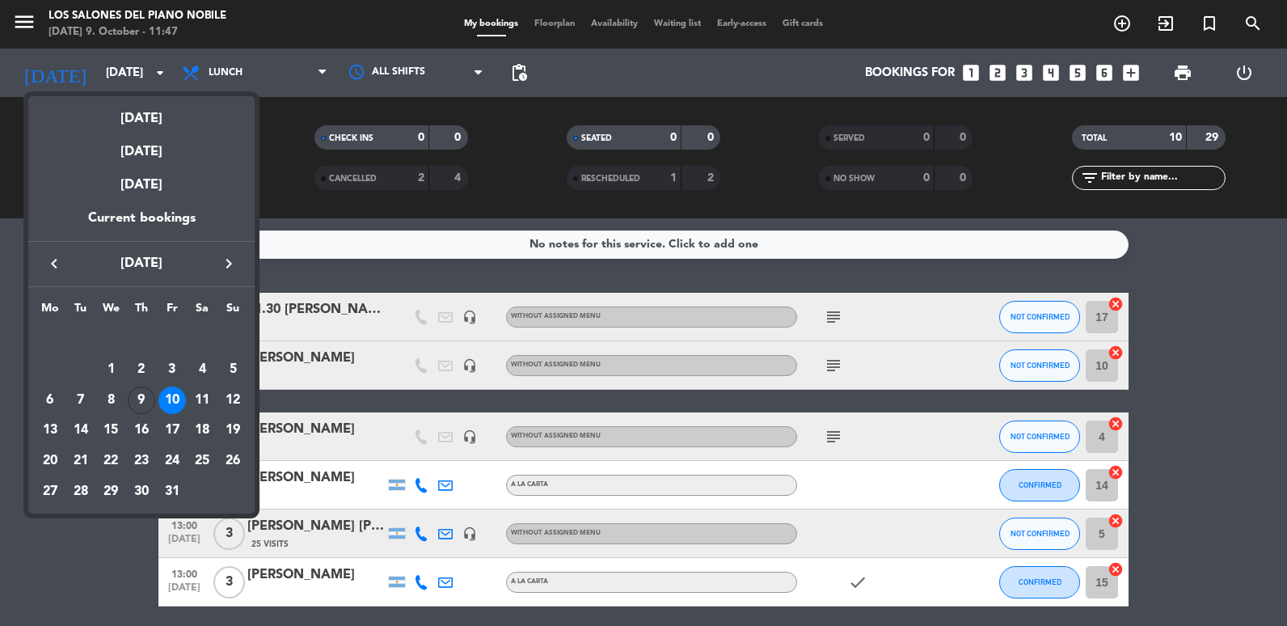
click at [274, 71] on div at bounding box center [643, 313] width 1287 height 626
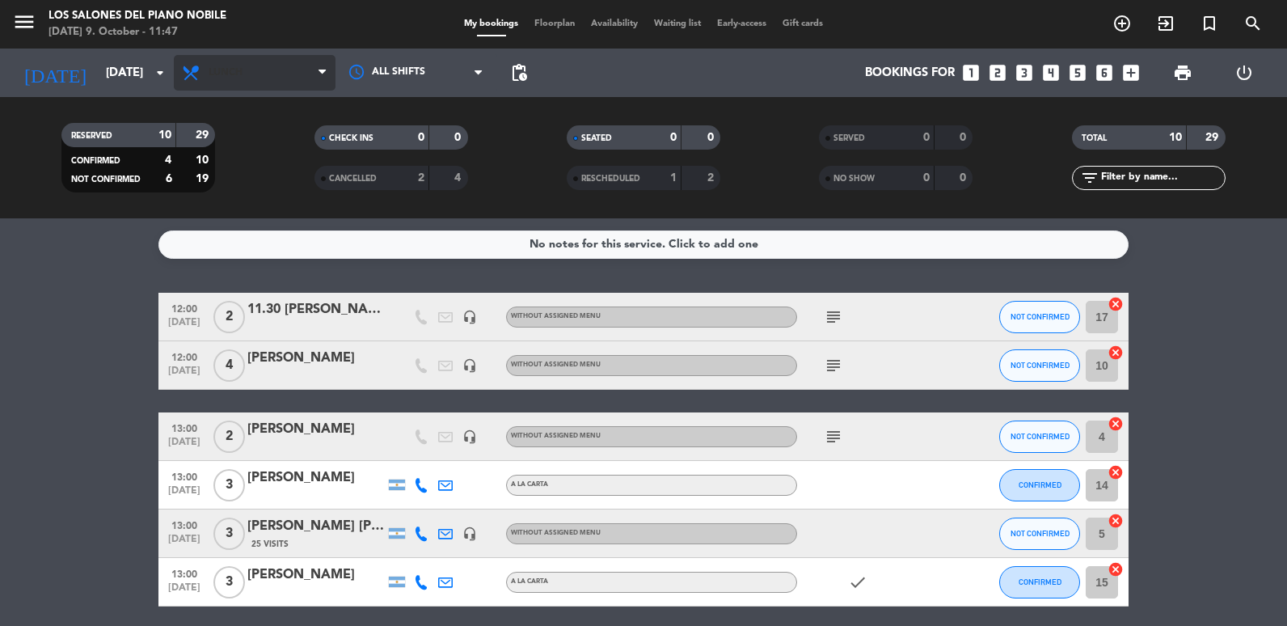
click at [274, 76] on span "Lunch" at bounding box center [255, 73] width 162 height 36
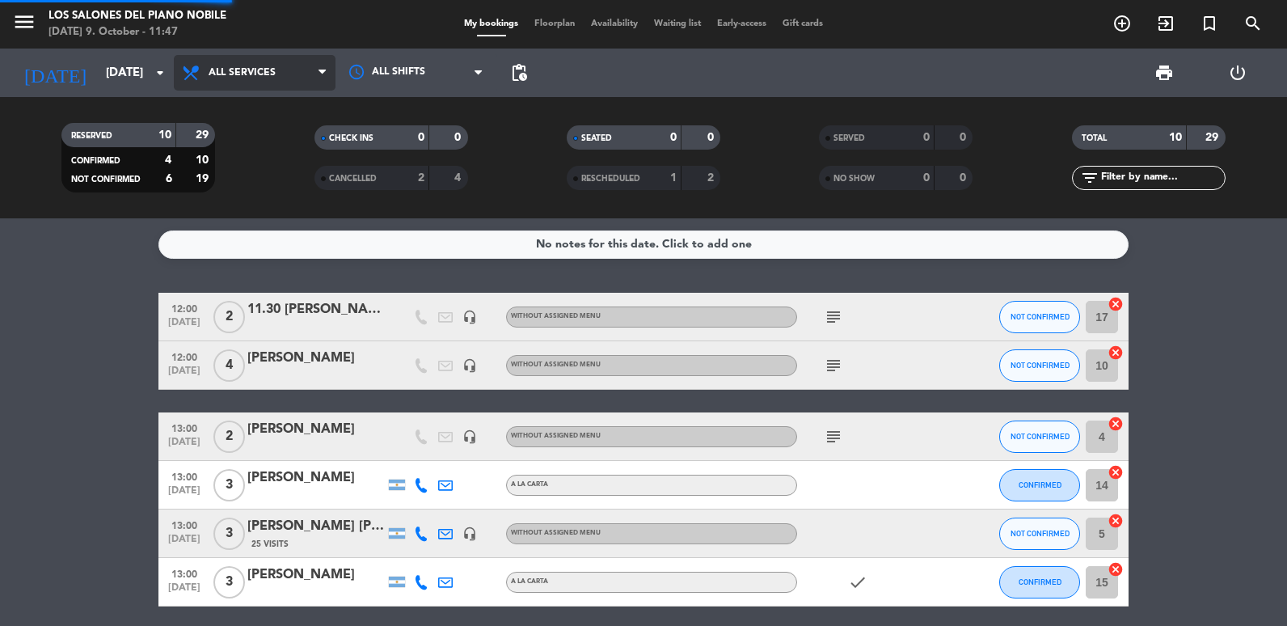
click at [265, 100] on div "menu Los Salones del Piano Nobile Thursday 9. October - 11:47 My bookings Floor…" at bounding box center [643, 109] width 1287 height 218
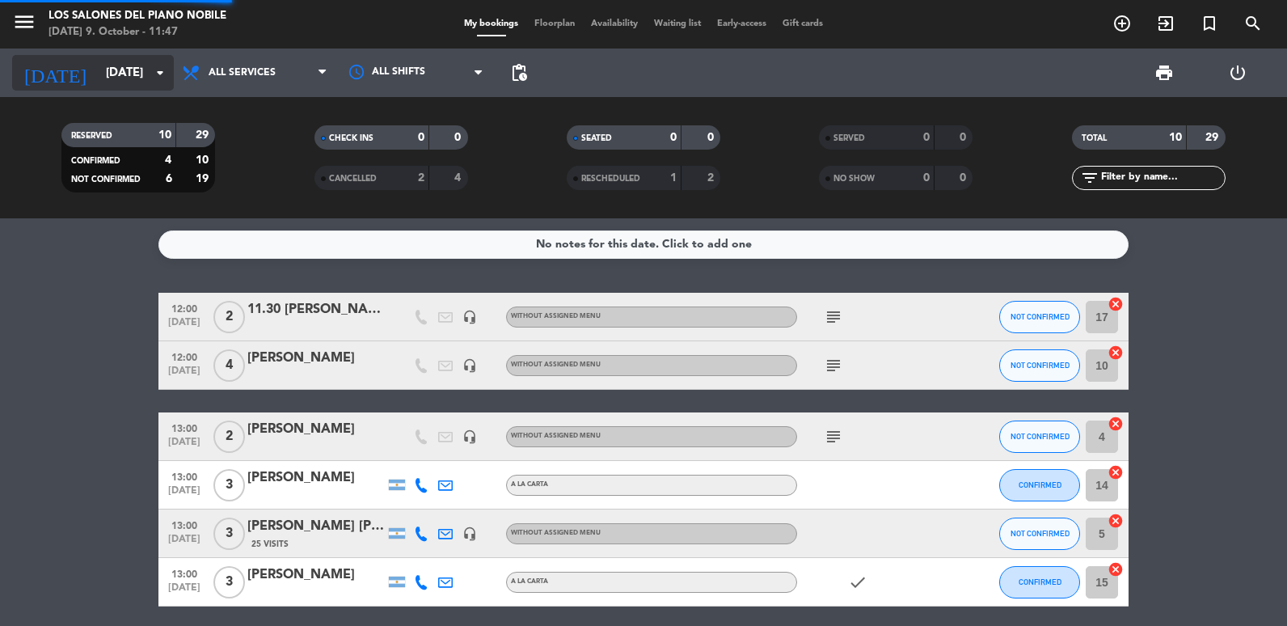
click at [127, 76] on input "Fri 10 Oct" at bounding box center [175, 73] width 155 height 30
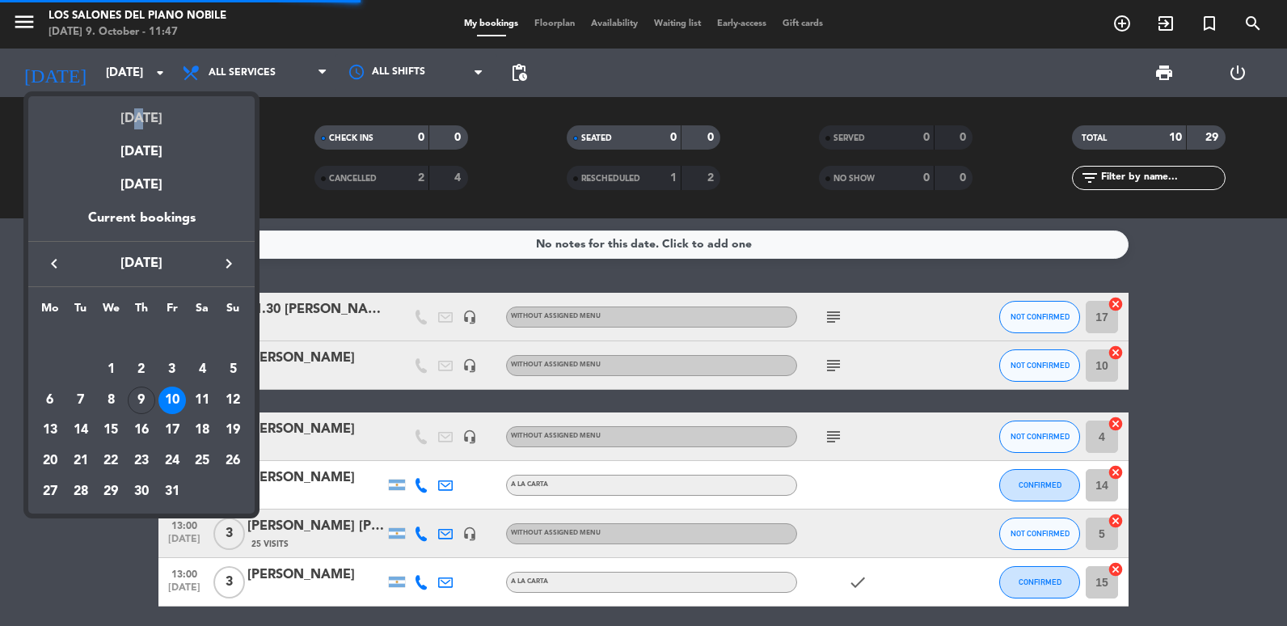
click at [133, 99] on div "[DATE]" at bounding box center [141, 112] width 226 height 33
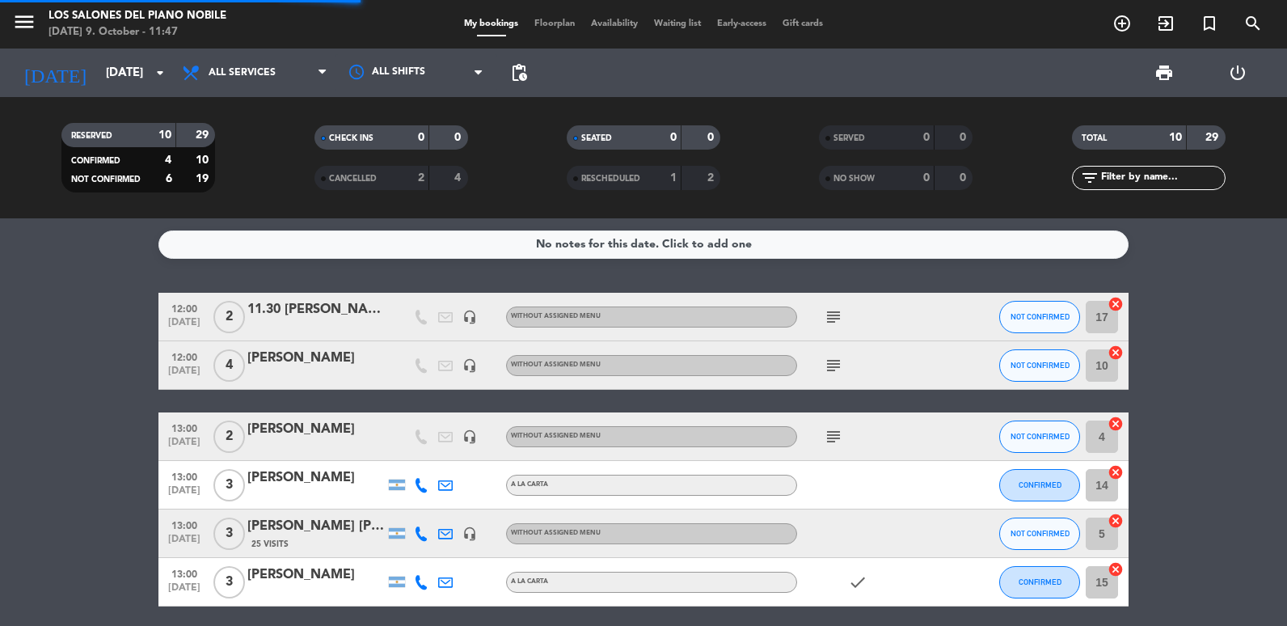
type input "[DATE]"
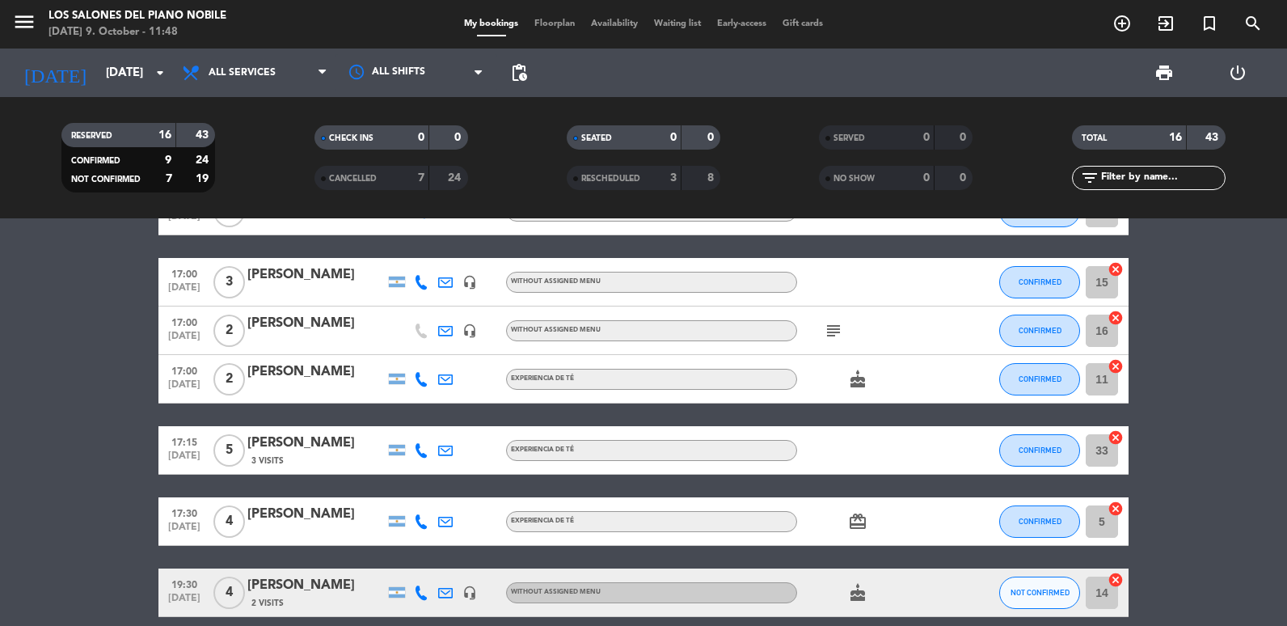
scroll to position [687, 0]
